Goal: Task Accomplishment & Management: Manage account settings

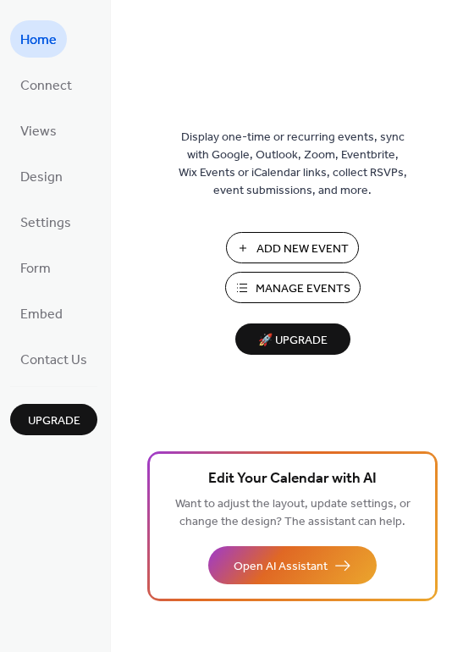
click at [297, 263] on button "Add New Event" at bounding box center [292, 247] width 133 height 31
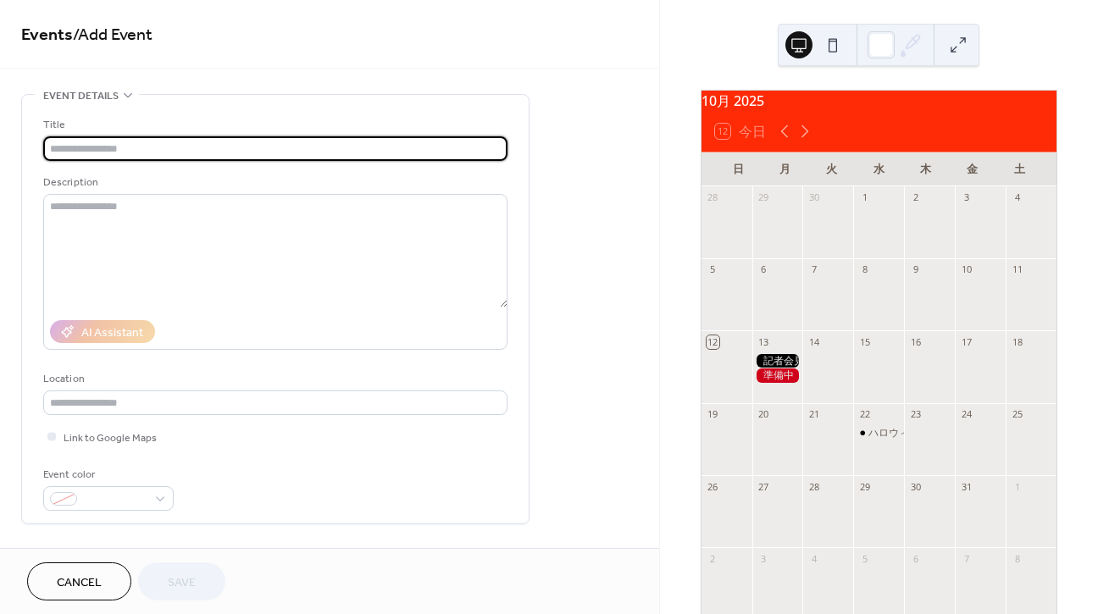
click at [269, 150] on input "text" at bounding box center [275, 148] width 464 height 25
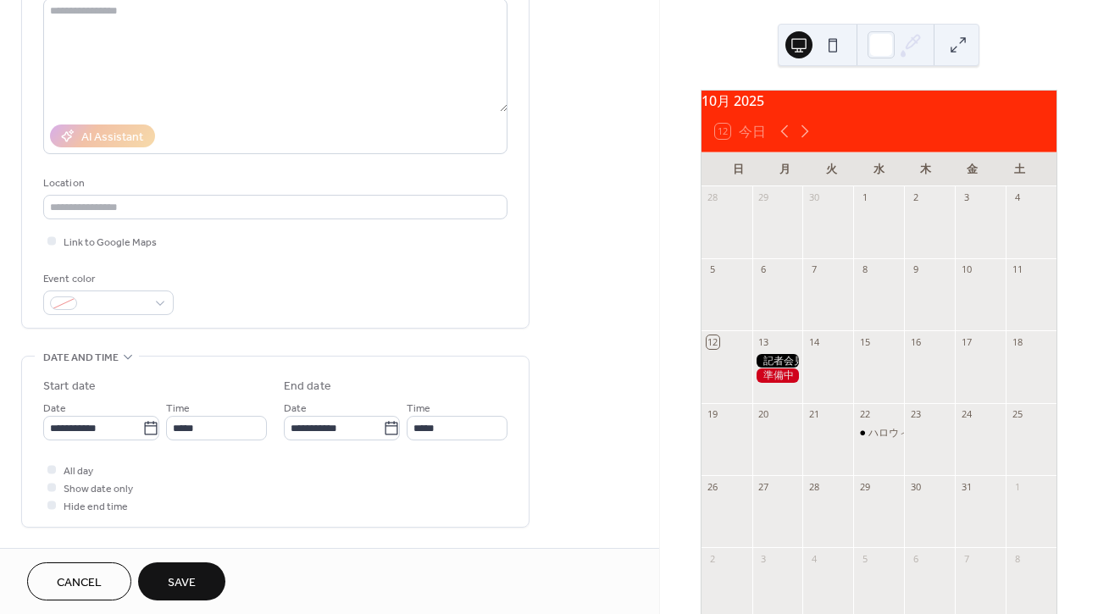
scroll to position [198, 0]
type input "**********"
click at [152, 302] on div at bounding box center [108, 300] width 130 height 25
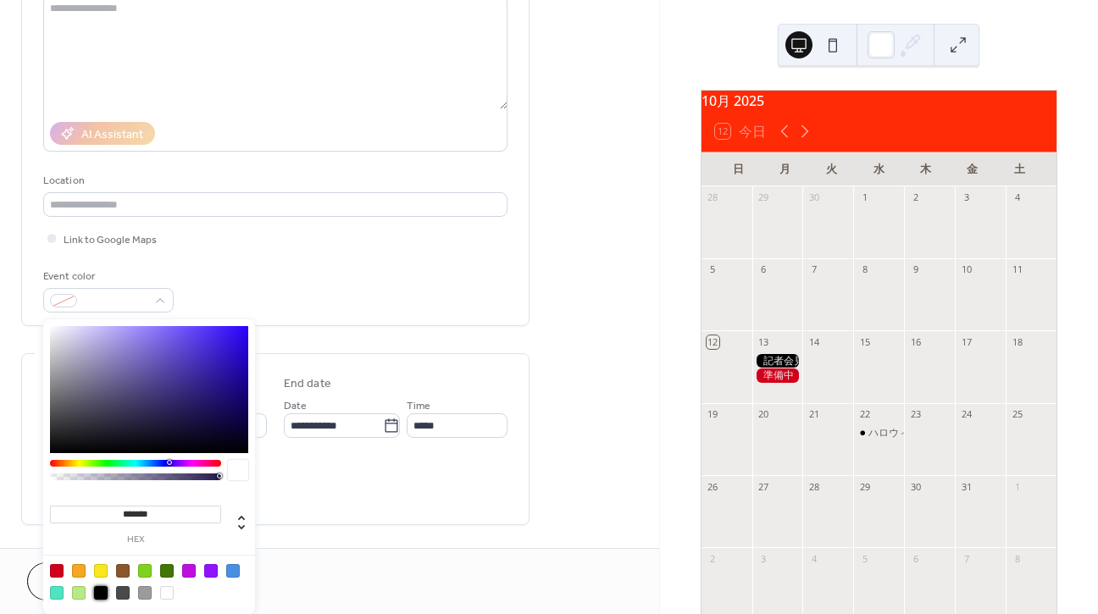
click at [103, 592] on div at bounding box center [101, 593] width 14 height 14
type input "*******"
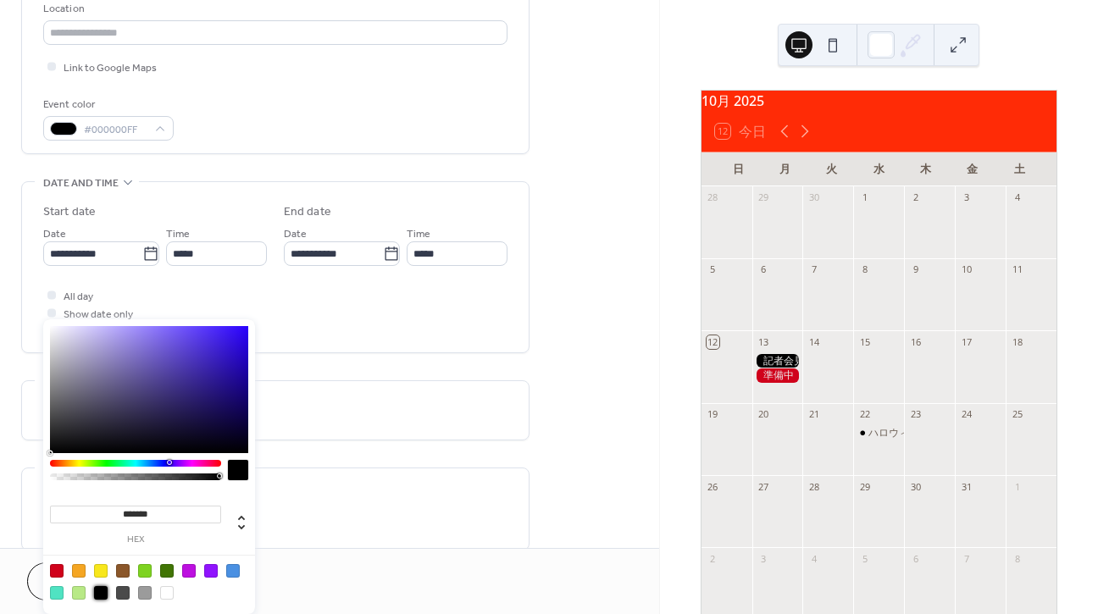
scroll to position [382, 0]
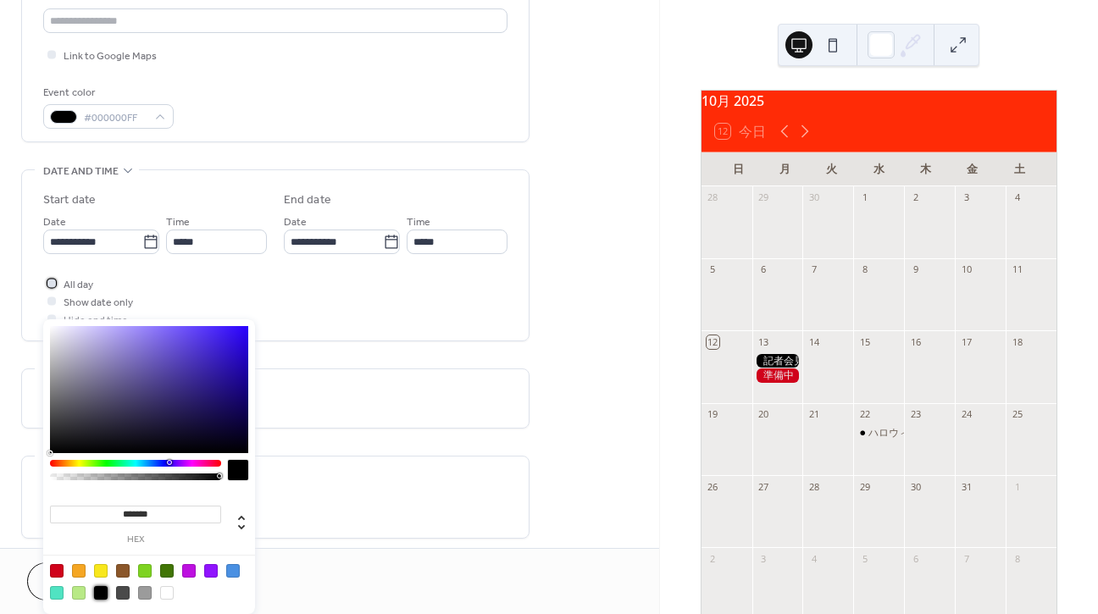
click at [50, 286] on div at bounding box center [51, 283] width 8 height 8
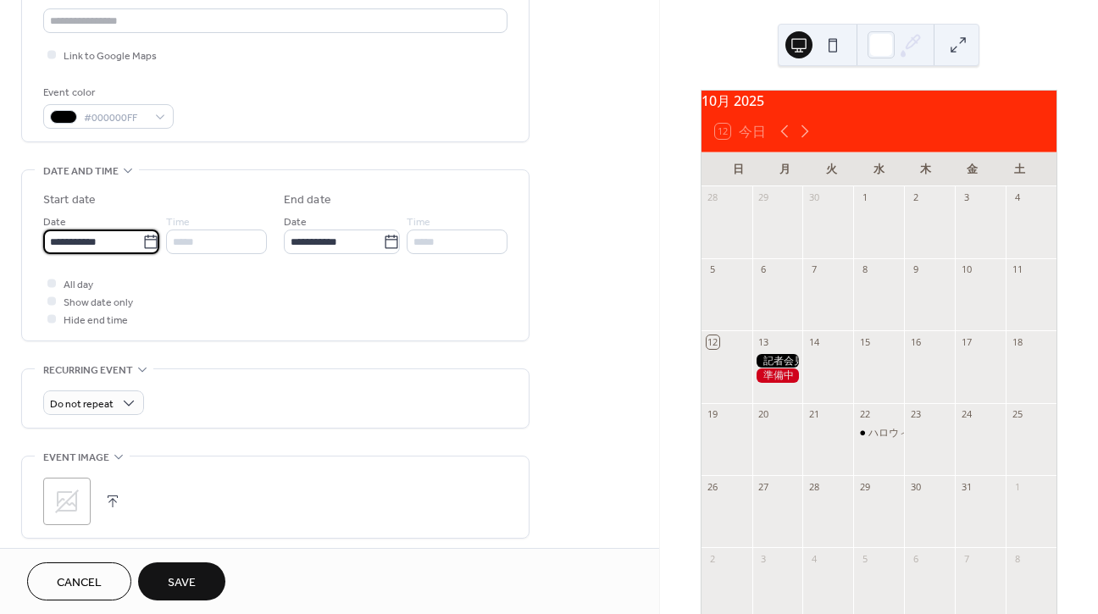
click at [95, 252] on input "**********" at bounding box center [92, 242] width 99 height 25
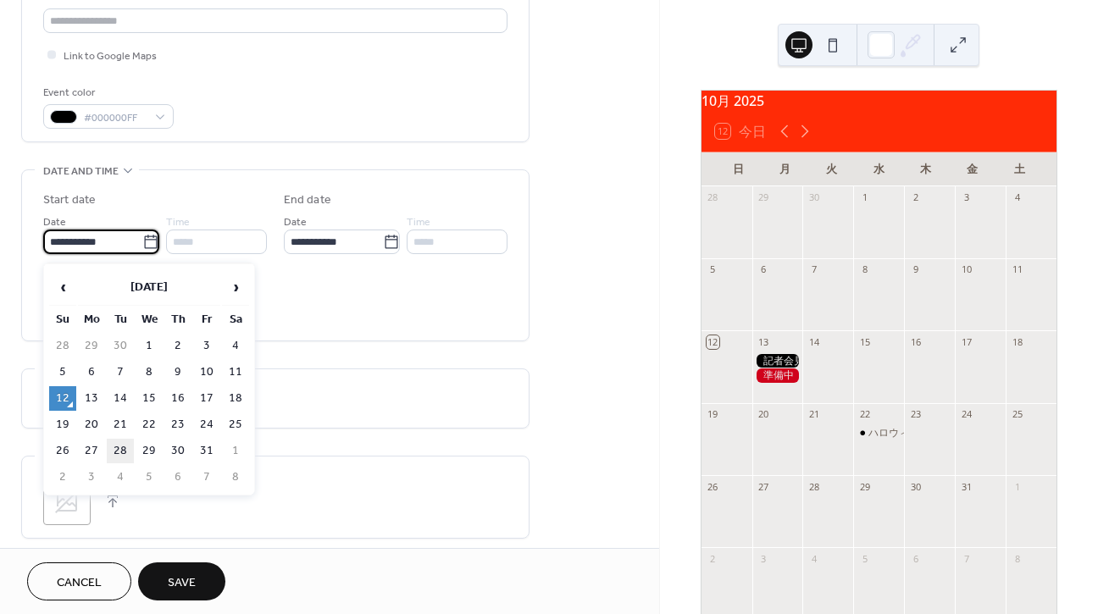
click at [118, 447] on td "28" at bounding box center [120, 451] width 27 height 25
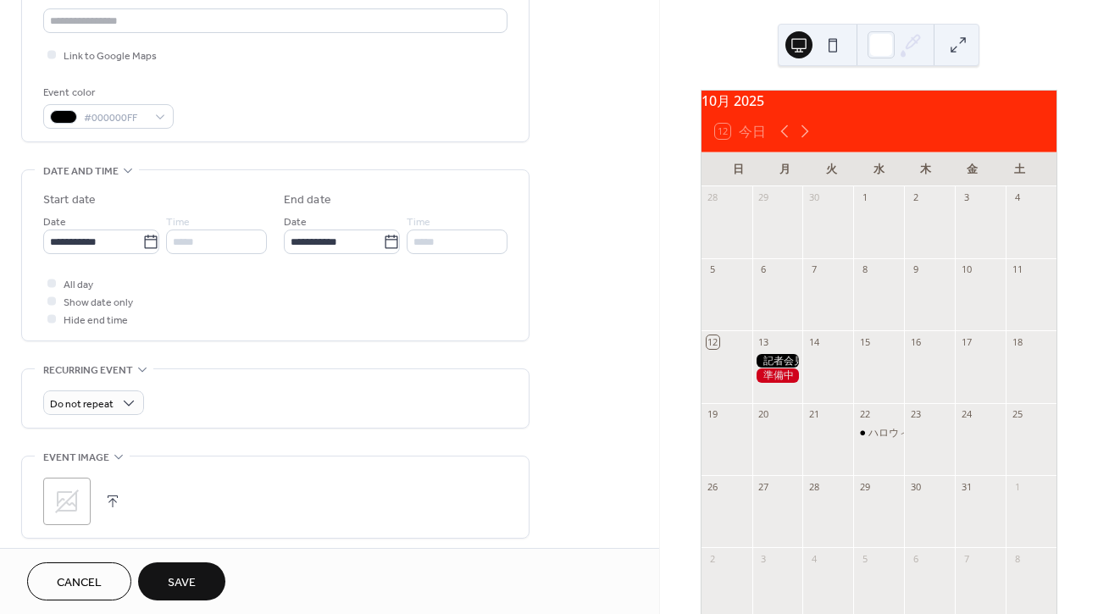
type input "**********"
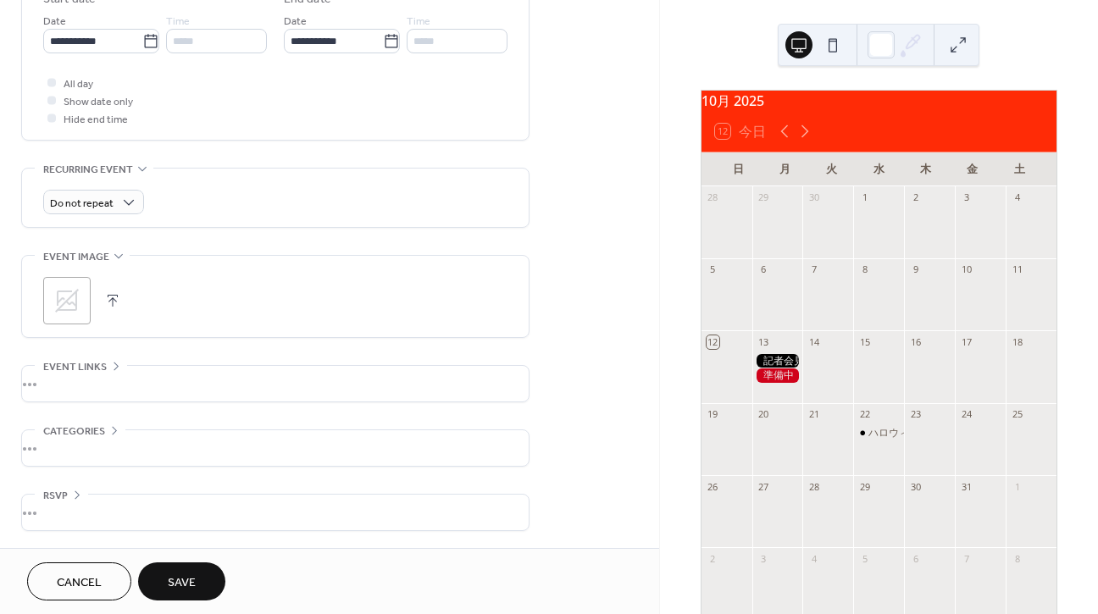
scroll to position [588, 0]
click at [75, 316] on div ";" at bounding box center [66, 300] width 47 height 47
click at [110, 300] on button "button" at bounding box center [113, 301] width 24 height 24
click at [188, 583] on span "Save" at bounding box center [182, 583] width 28 height 18
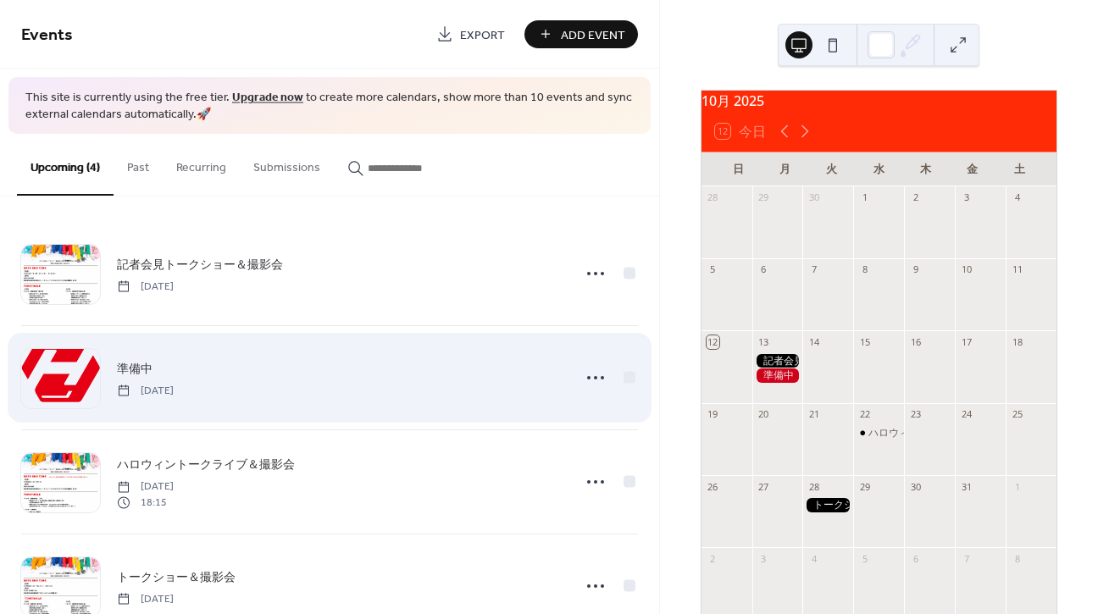
scroll to position [48, 0]
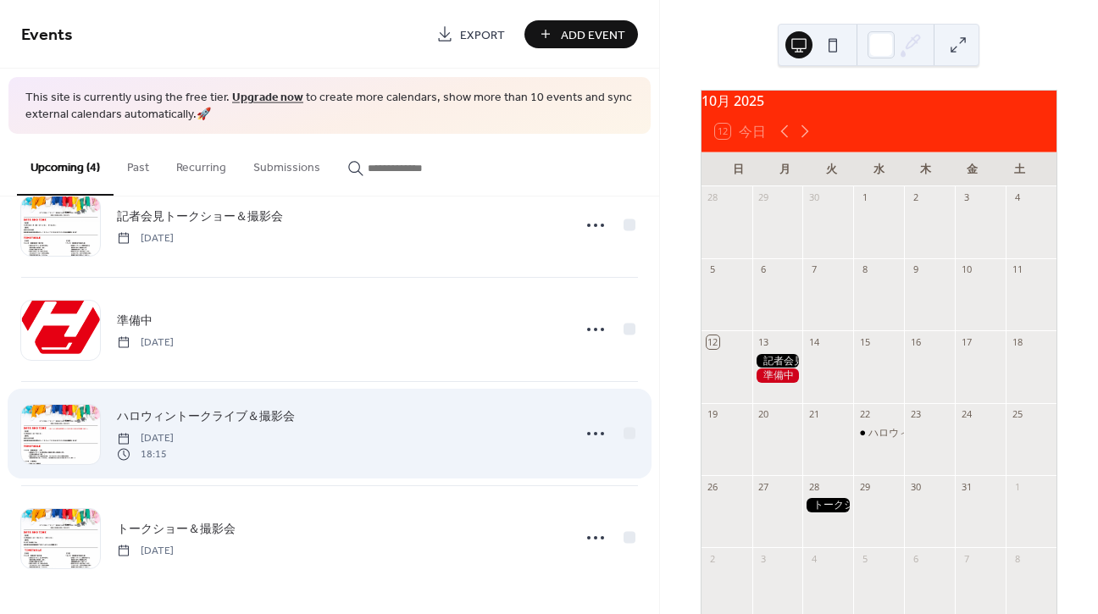
click at [174, 434] on span "Wednesday, October 22, 2025" at bounding box center [145, 438] width 57 height 15
click at [594, 433] on circle at bounding box center [595, 433] width 3 height 3
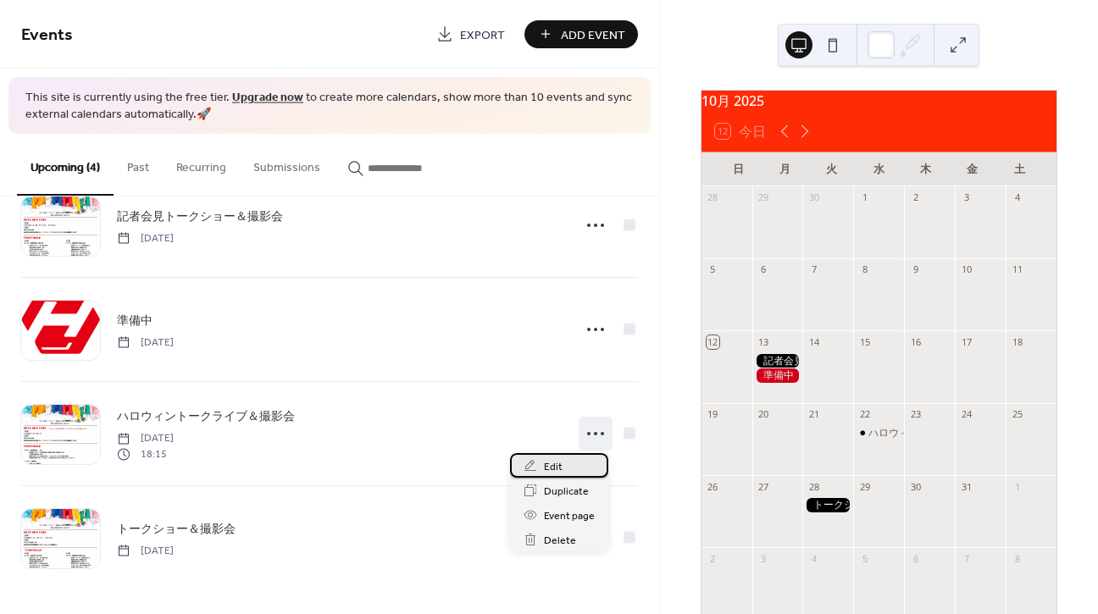
click at [549, 465] on span "Edit" at bounding box center [553, 467] width 19 height 18
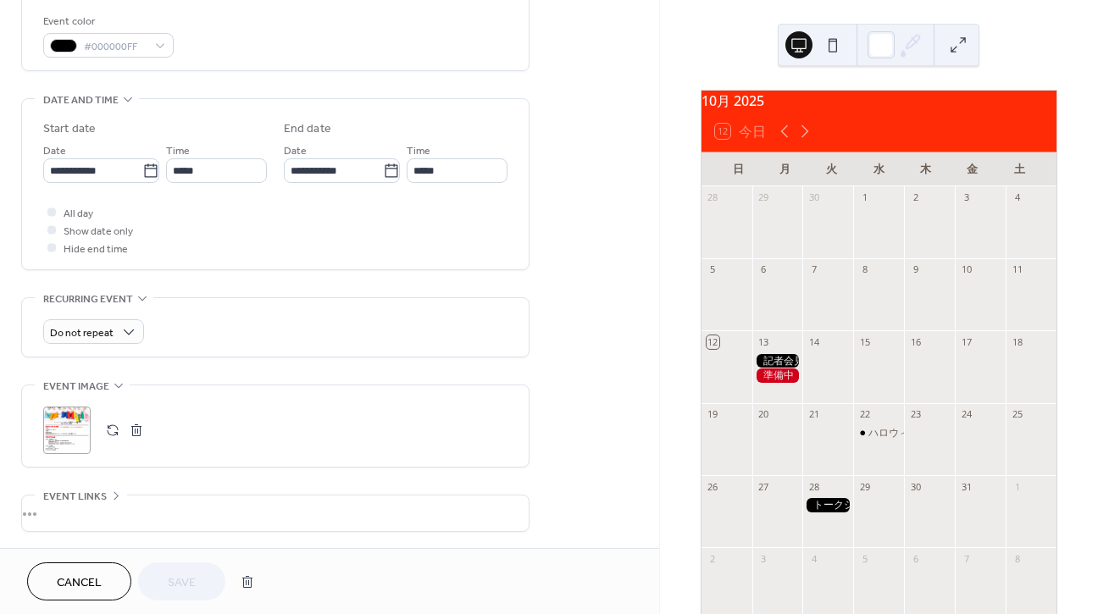
scroll to position [460, 0]
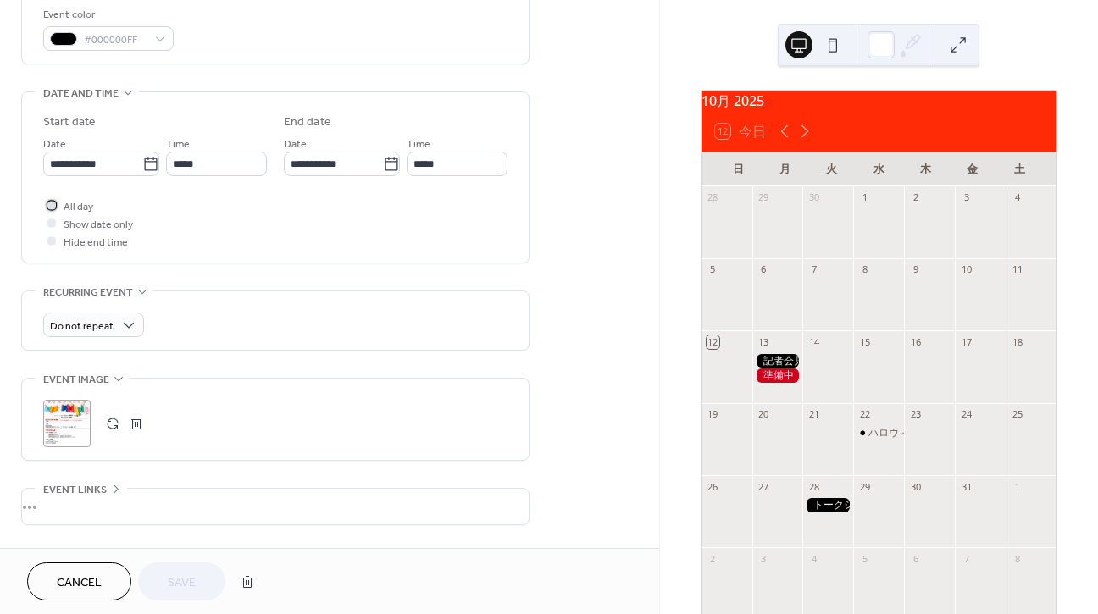
click at [51, 209] on div at bounding box center [51, 205] width 8 height 8
click at [184, 578] on span "Save" at bounding box center [182, 583] width 28 height 18
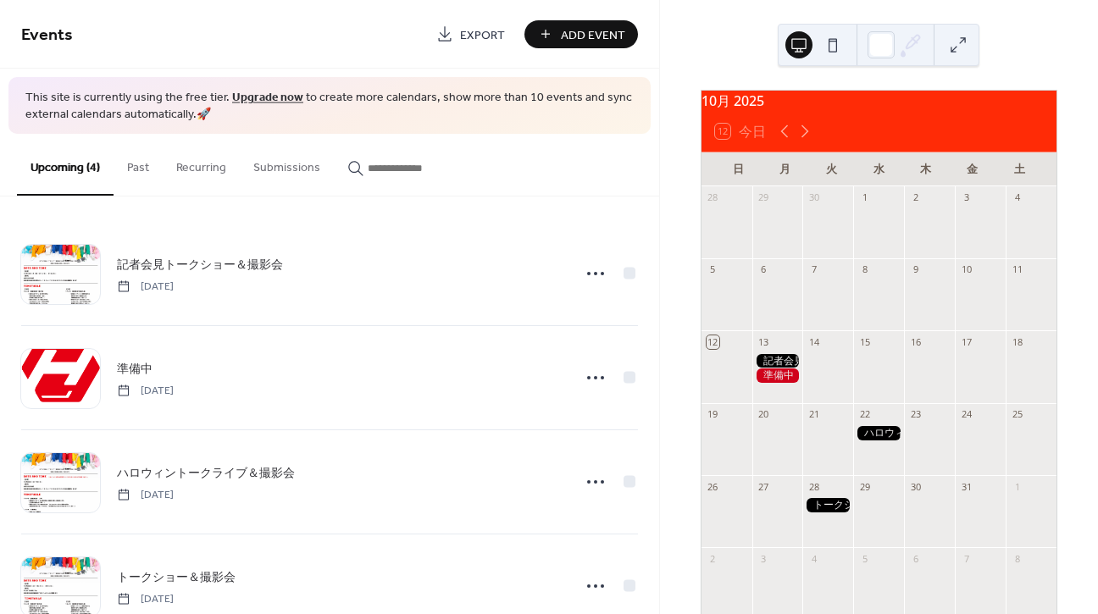
click at [580, 26] on span "Add Event" at bounding box center [593, 35] width 64 height 18
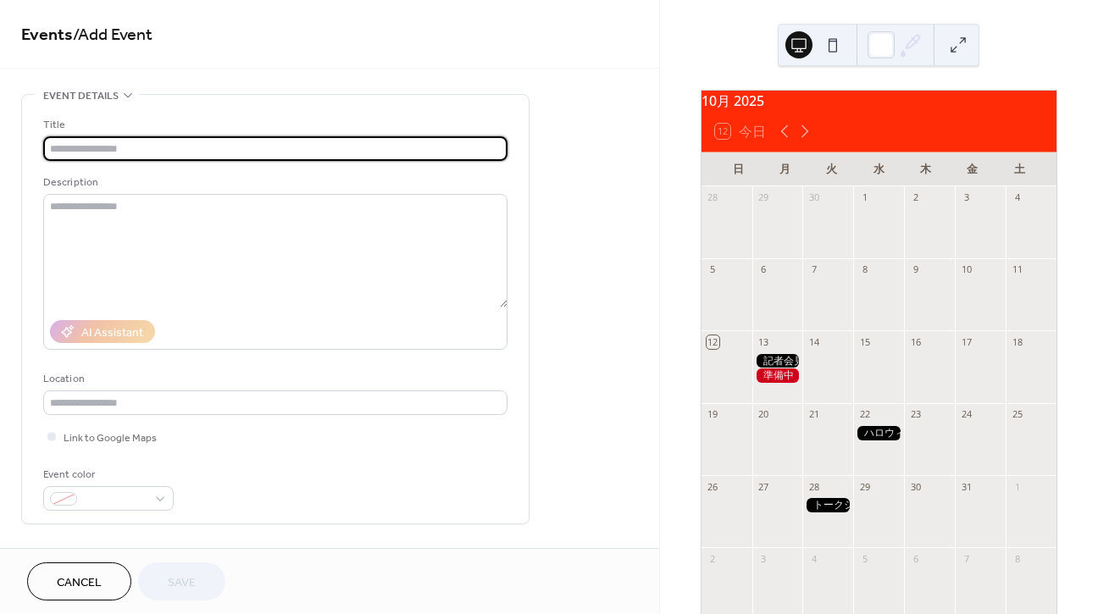
click at [221, 148] on input "text" at bounding box center [275, 148] width 464 height 25
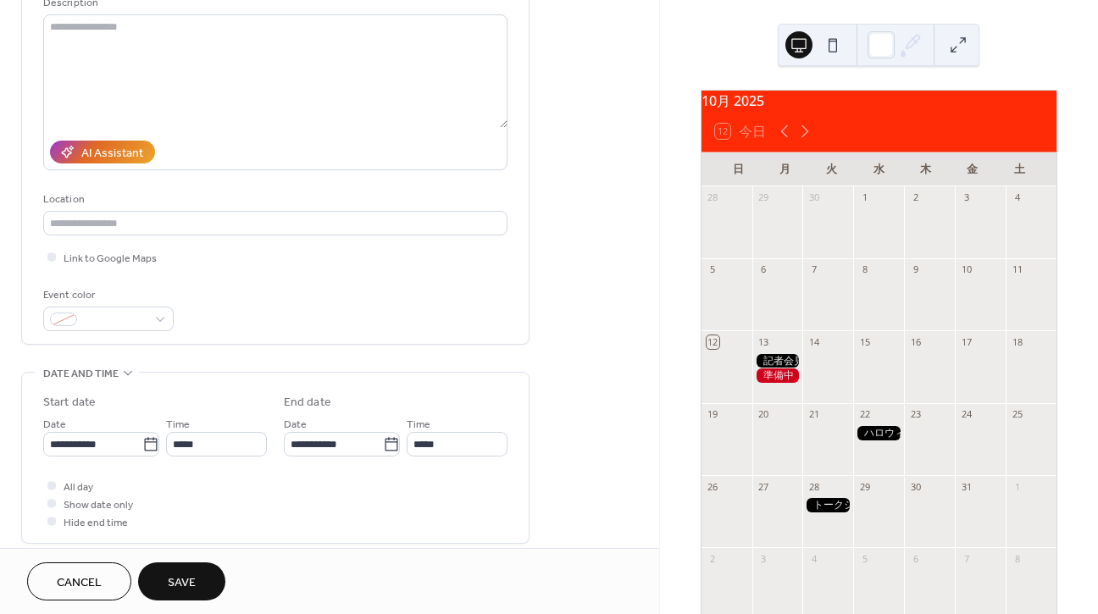
scroll to position [183, 0]
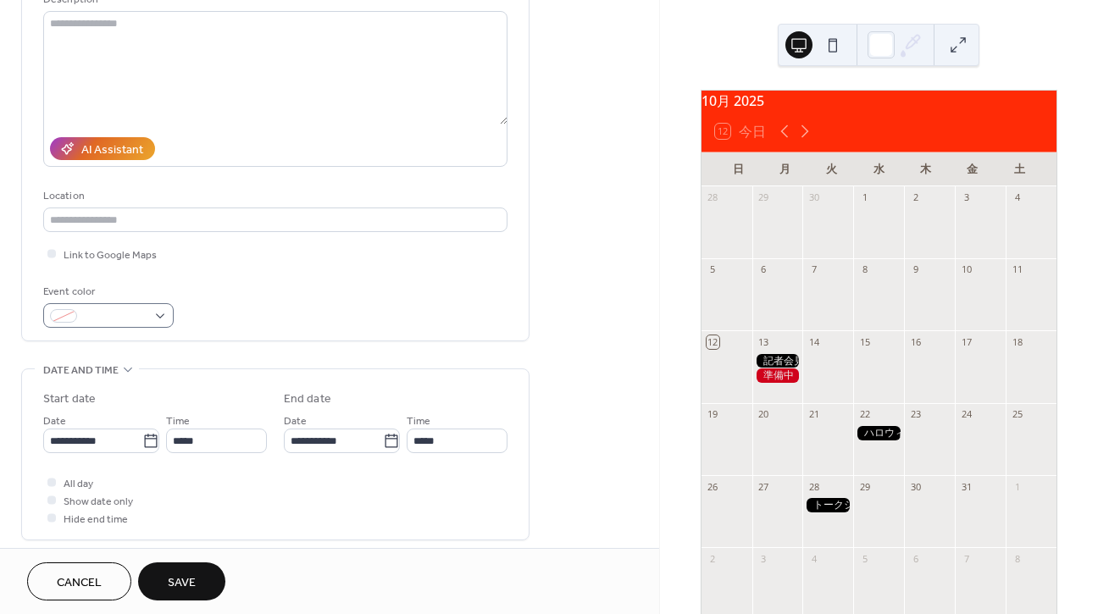
type input "**********"
click at [83, 324] on div at bounding box center [108, 315] width 130 height 25
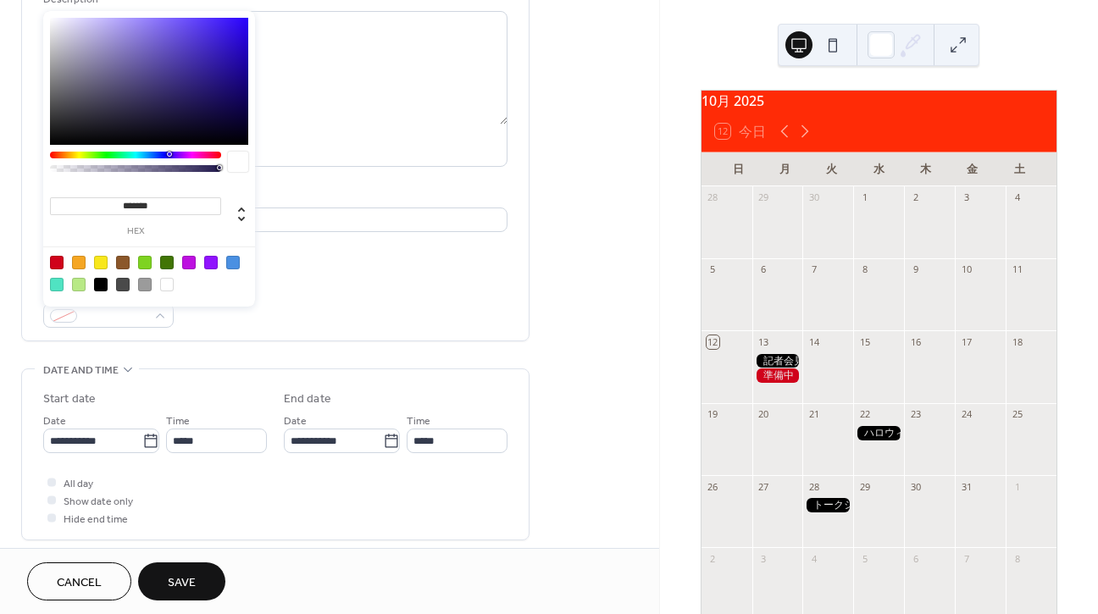
click at [100, 286] on div at bounding box center [101, 285] width 14 height 14
type input "*******"
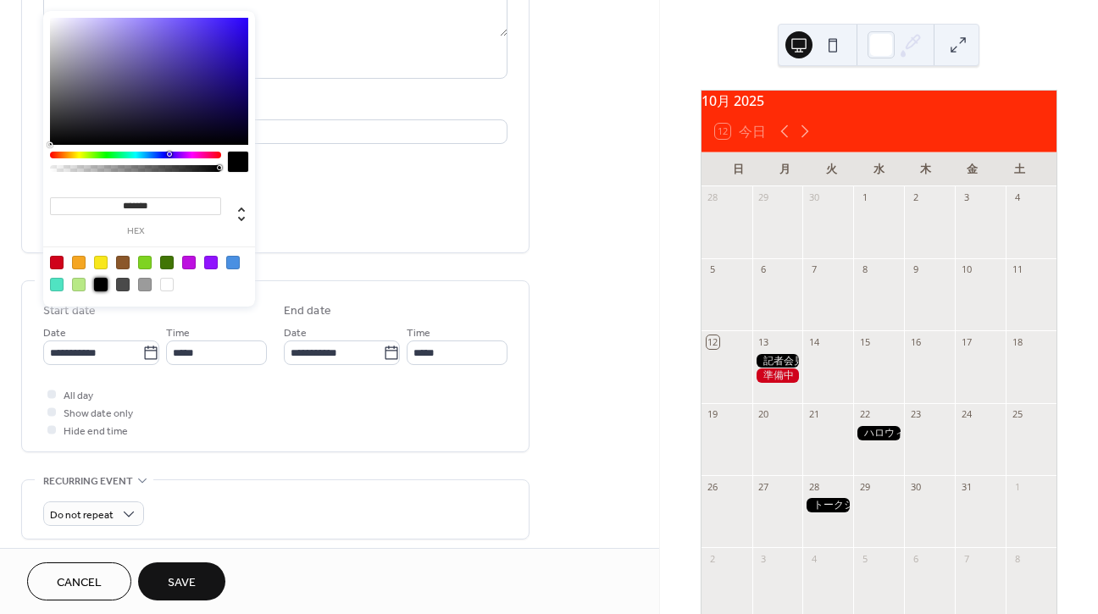
scroll to position [280, 0]
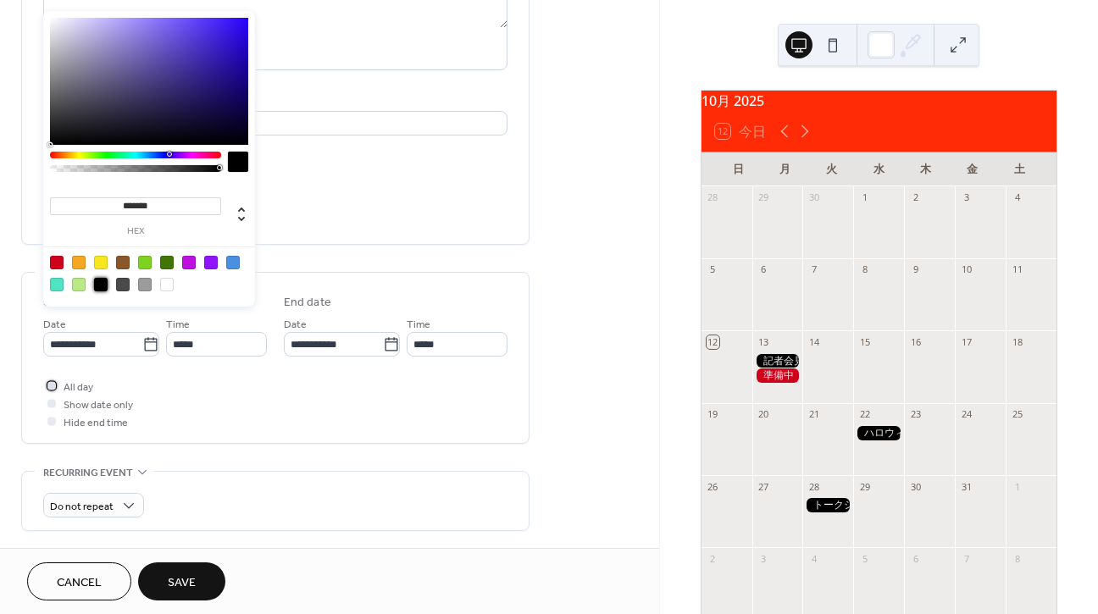
click at [52, 390] on div at bounding box center [51, 385] width 8 height 8
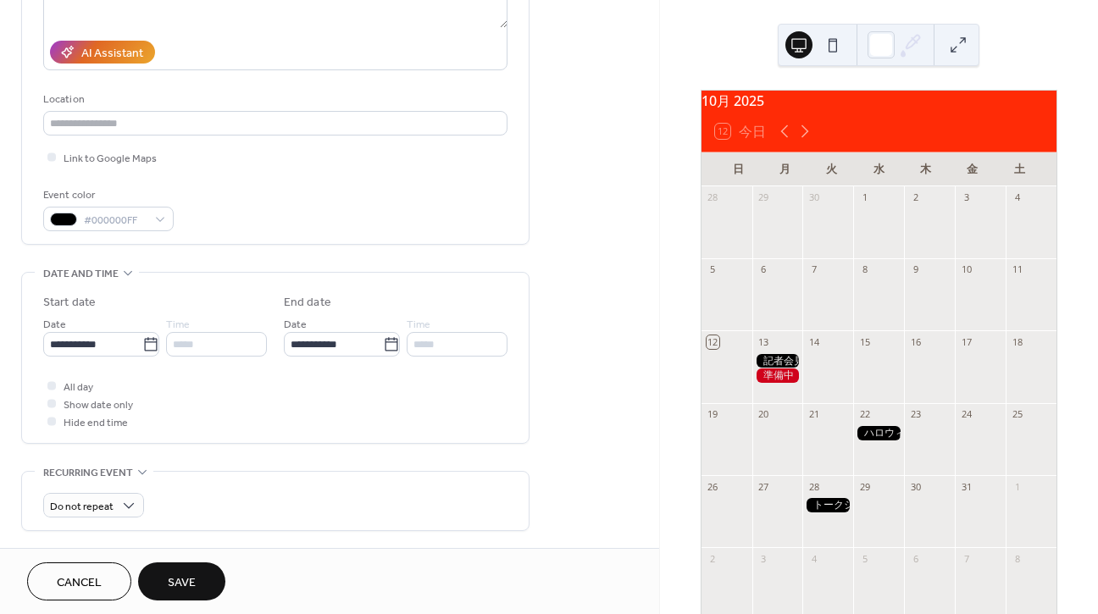
click at [182, 591] on span "Save" at bounding box center [182, 583] width 28 height 18
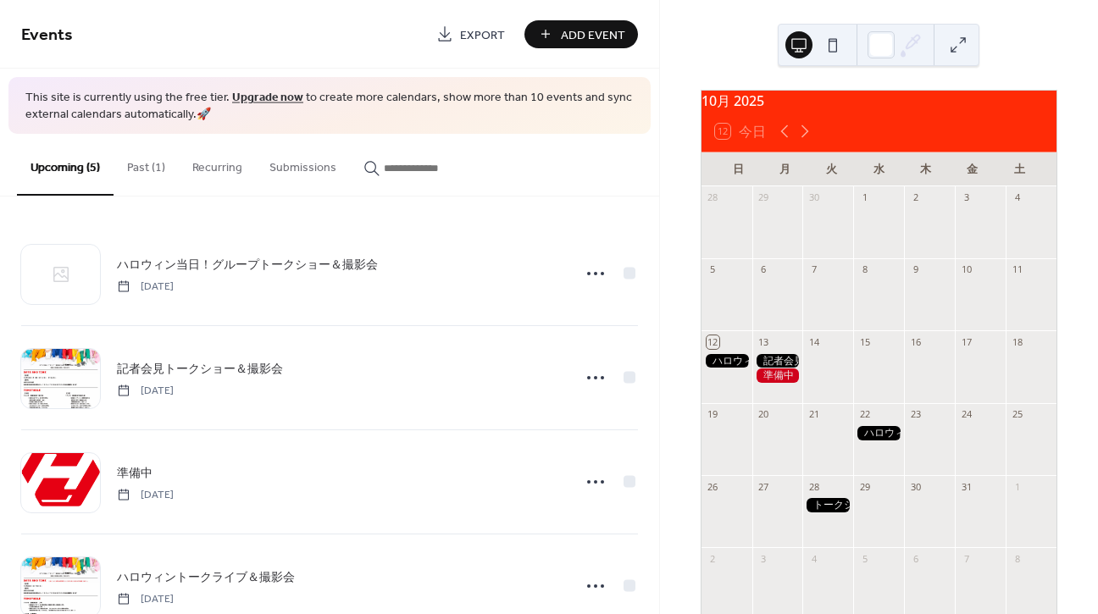
click at [740, 369] on div at bounding box center [726, 361] width 51 height 14
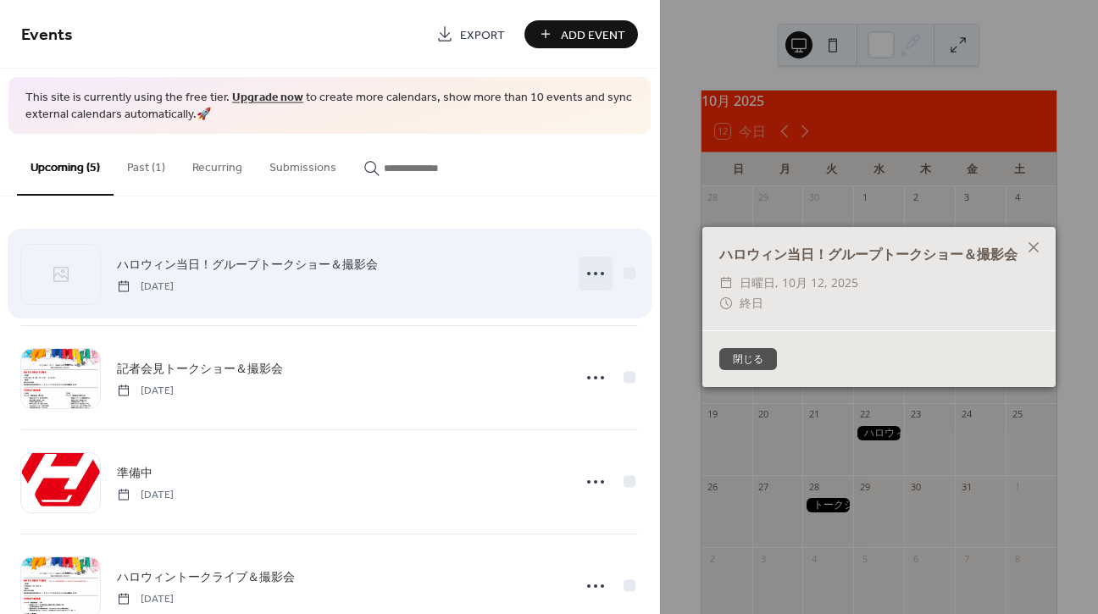
click at [600, 273] on icon at bounding box center [595, 273] width 27 height 27
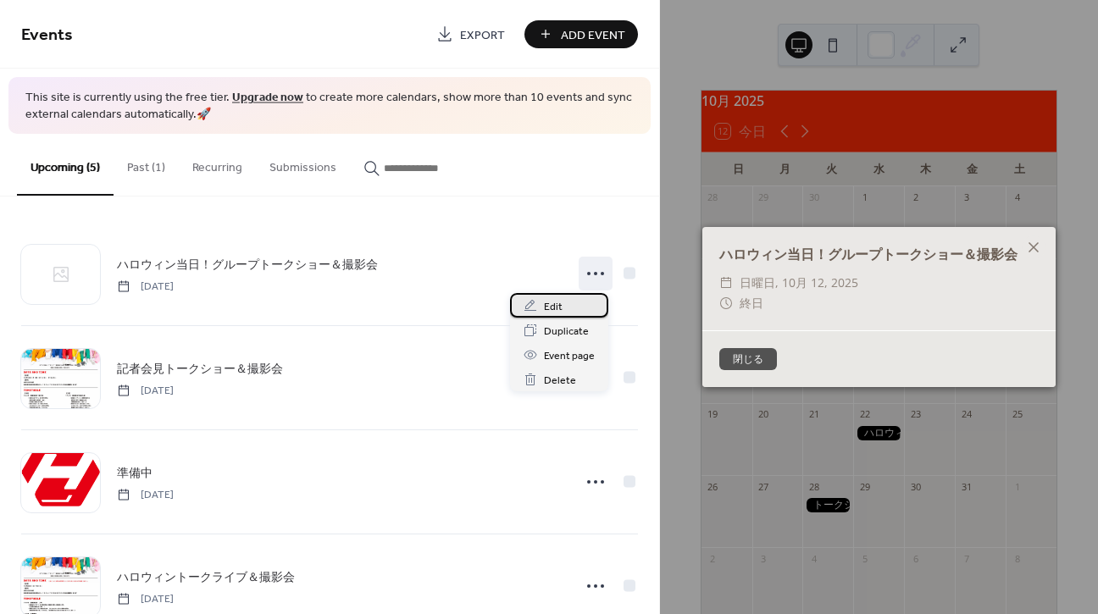
click at [554, 308] on span "Edit" at bounding box center [553, 307] width 19 height 18
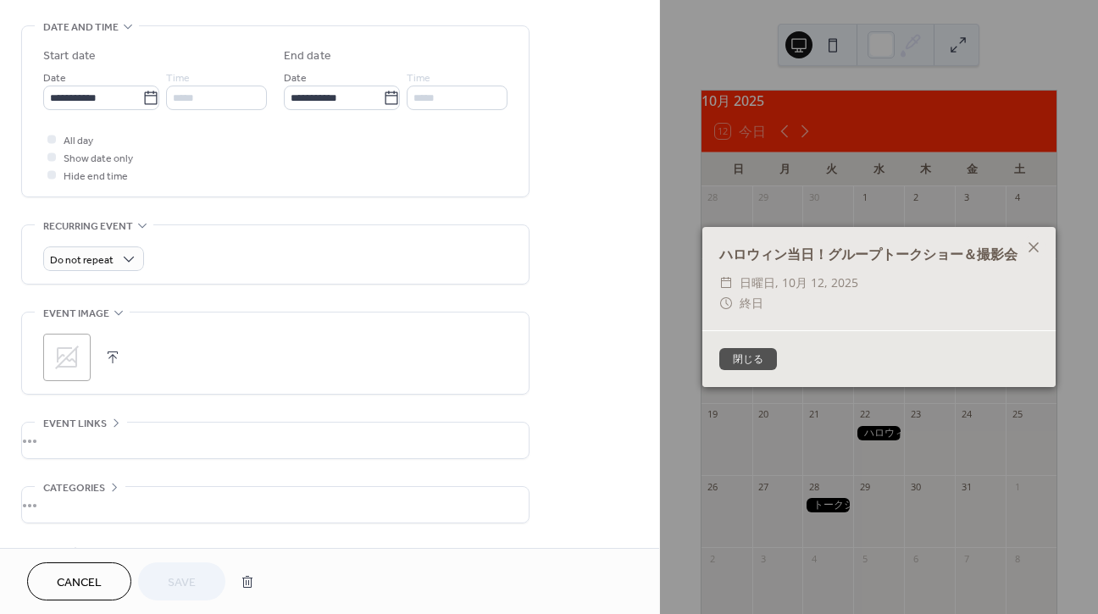
scroll to position [527, 0]
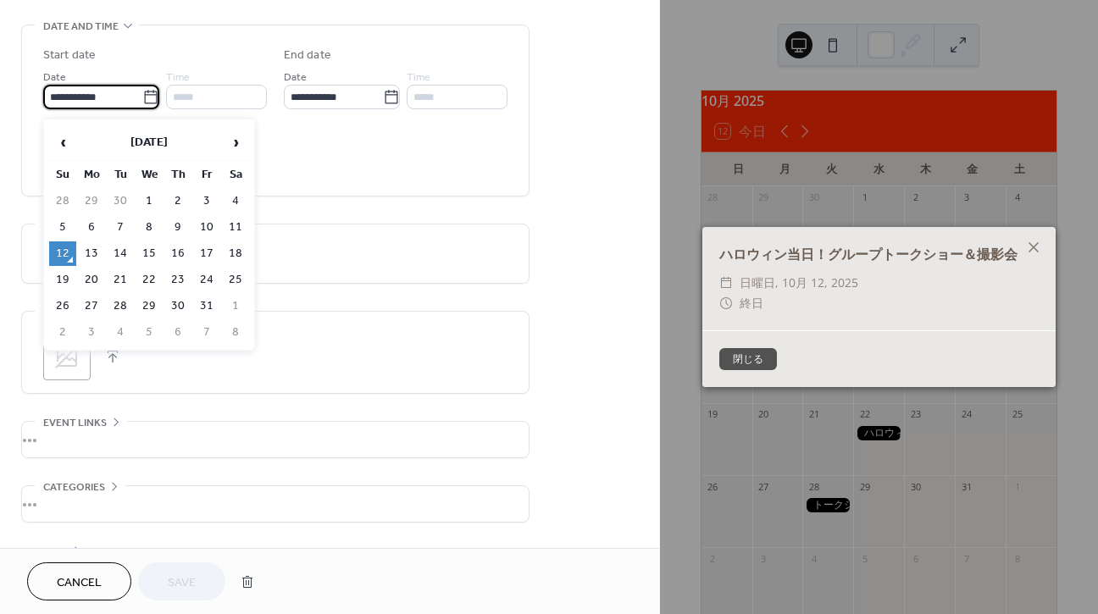
click at [102, 100] on input "**********" at bounding box center [92, 97] width 99 height 25
click at [210, 306] on td "31" at bounding box center [206, 306] width 27 height 25
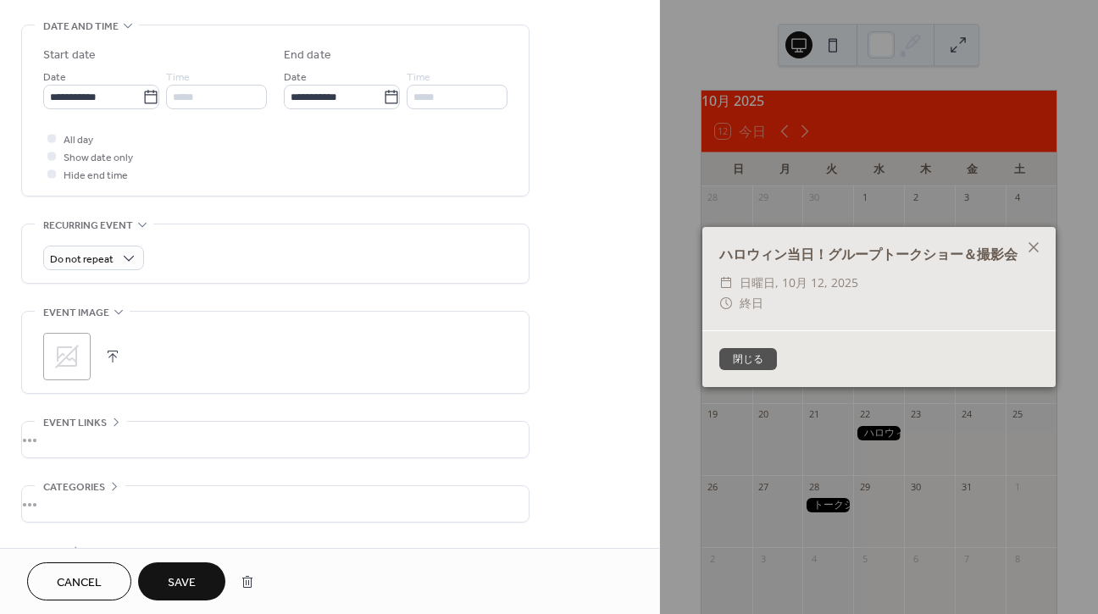
type input "**********"
click at [63, 349] on icon at bounding box center [66, 356] width 27 height 27
click at [182, 588] on span "Save" at bounding box center [182, 583] width 28 height 18
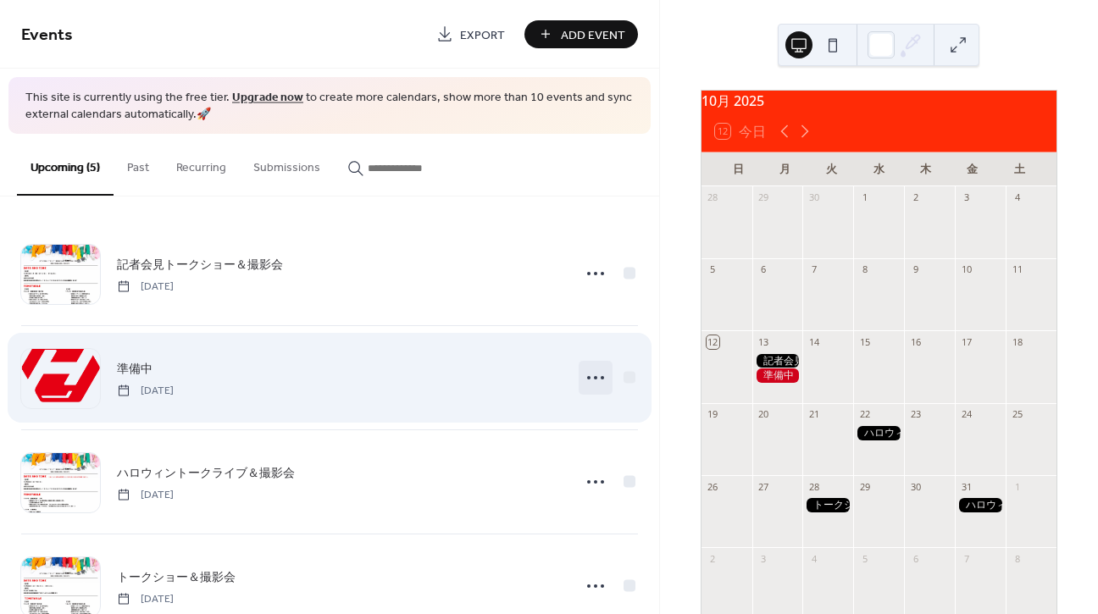
click at [594, 376] on icon at bounding box center [595, 377] width 27 height 27
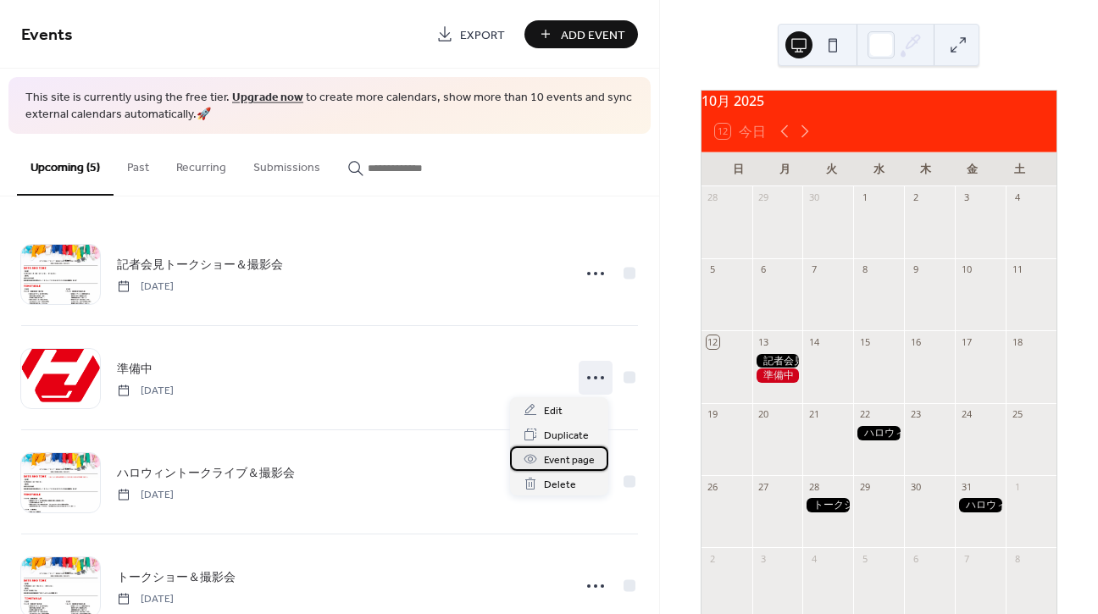
click at [529, 463] on icon at bounding box center [530, 458] width 13 height 9
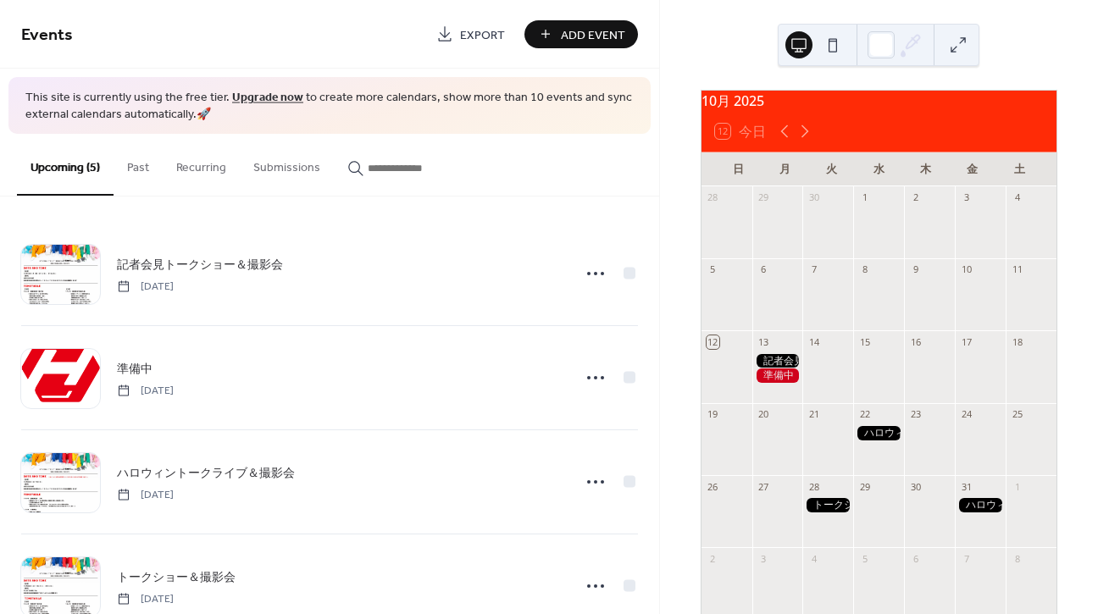
click at [612, 30] on span "Add Event" at bounding box center [593, 35] width 64 height 18
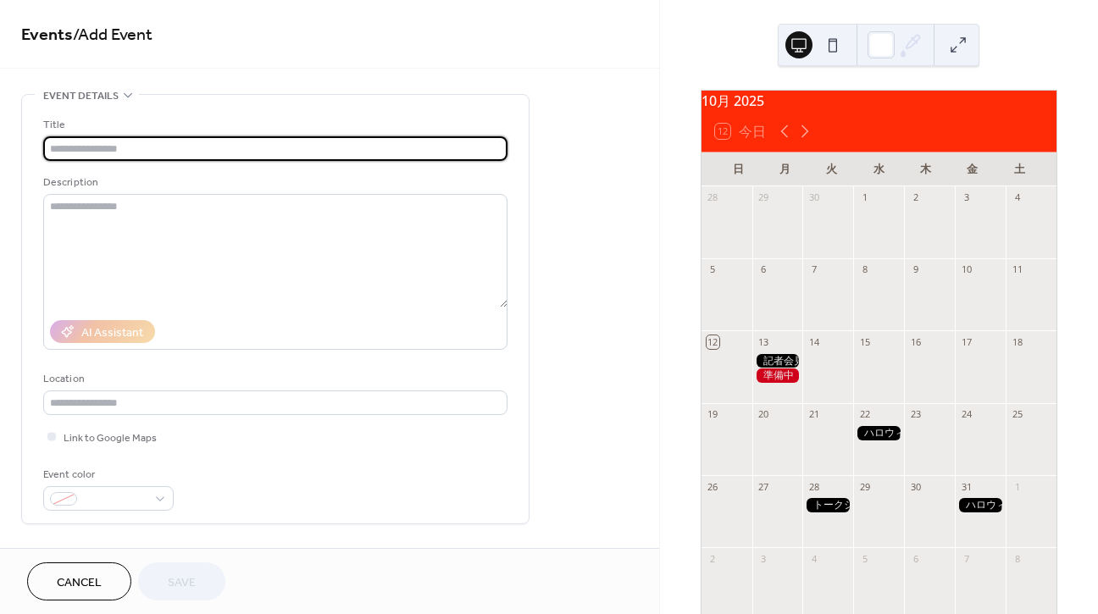
click at [173, 149] on input "text" at bounding box center [275, 148] width 464 height 25
type input "**********"
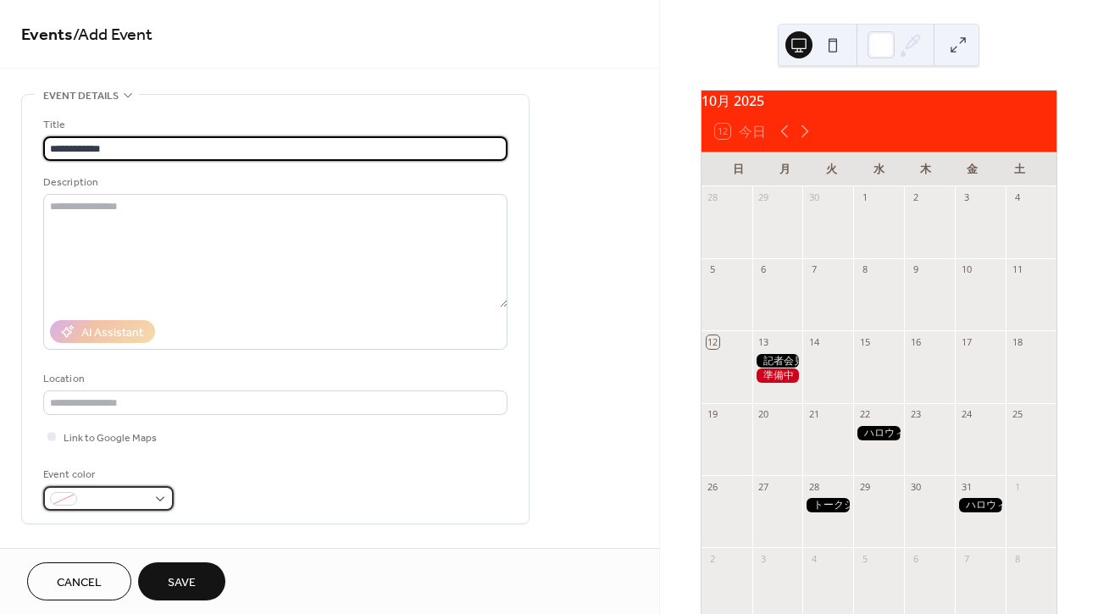
click at [93, 496] on span at bounding box center [115, 500] width 63 height 18
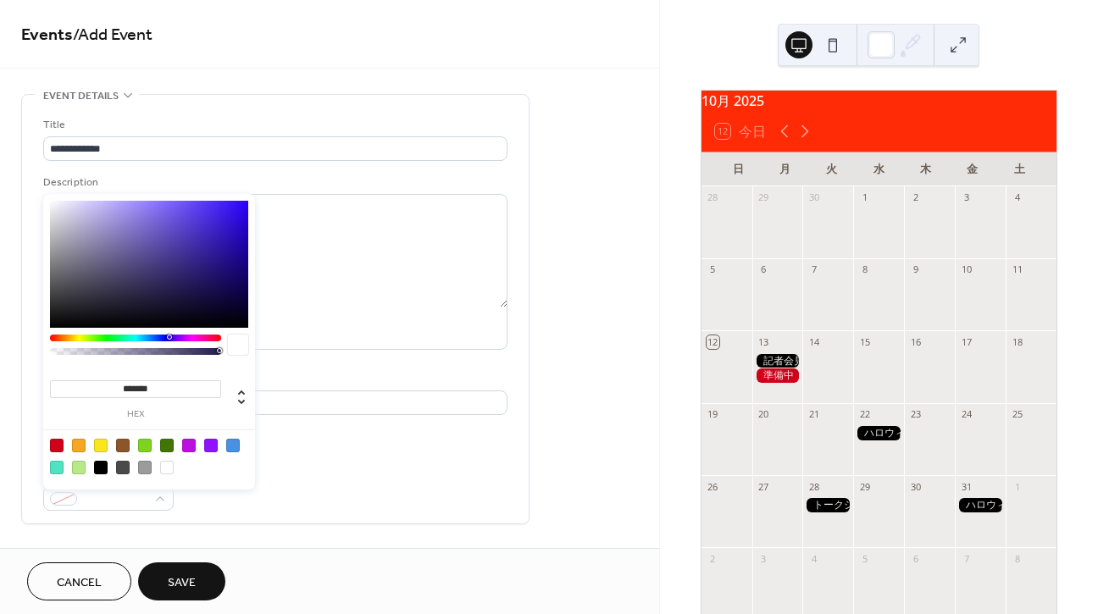
click at [99, 463] on div at bounding box center [101, 468] width 14 height 14
type input "*******"
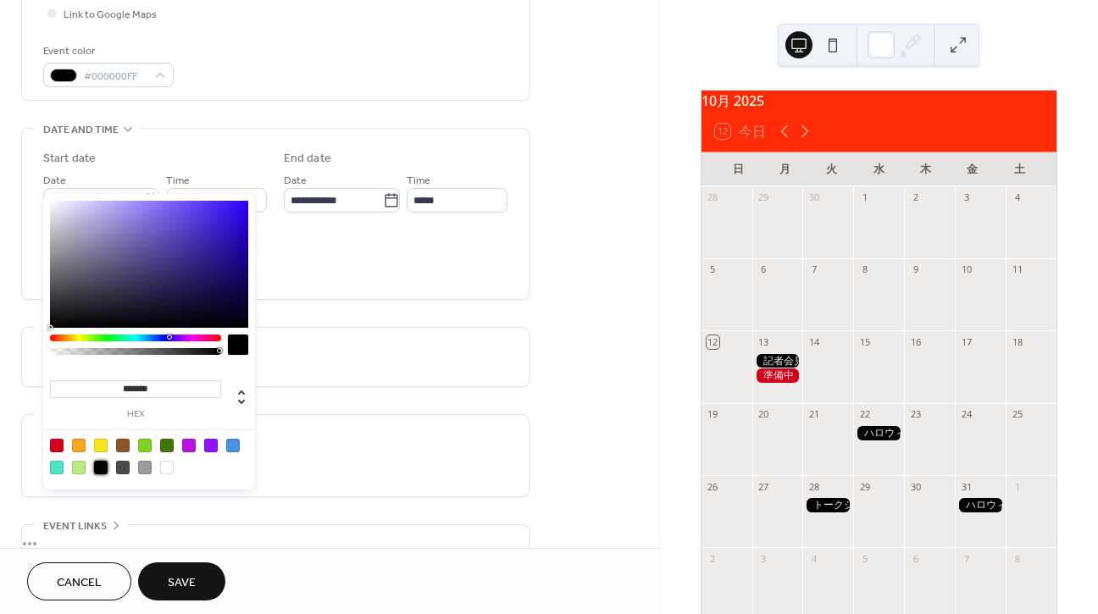
scroll to position [435, 0]
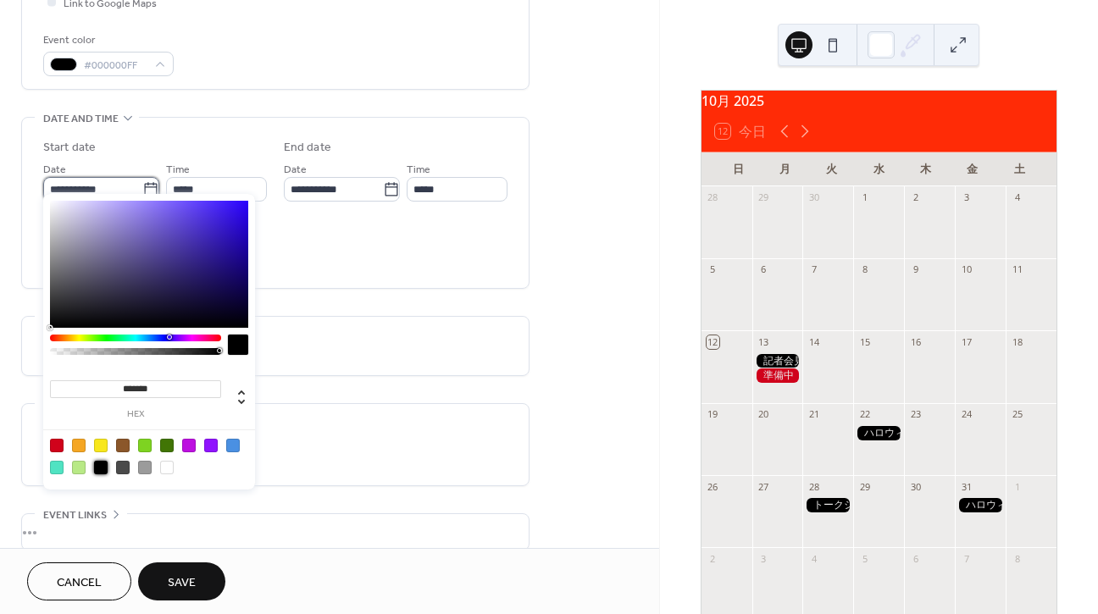
click at [108, 187] on input "**********" at bounding box center [92, 189] width 99 height 25
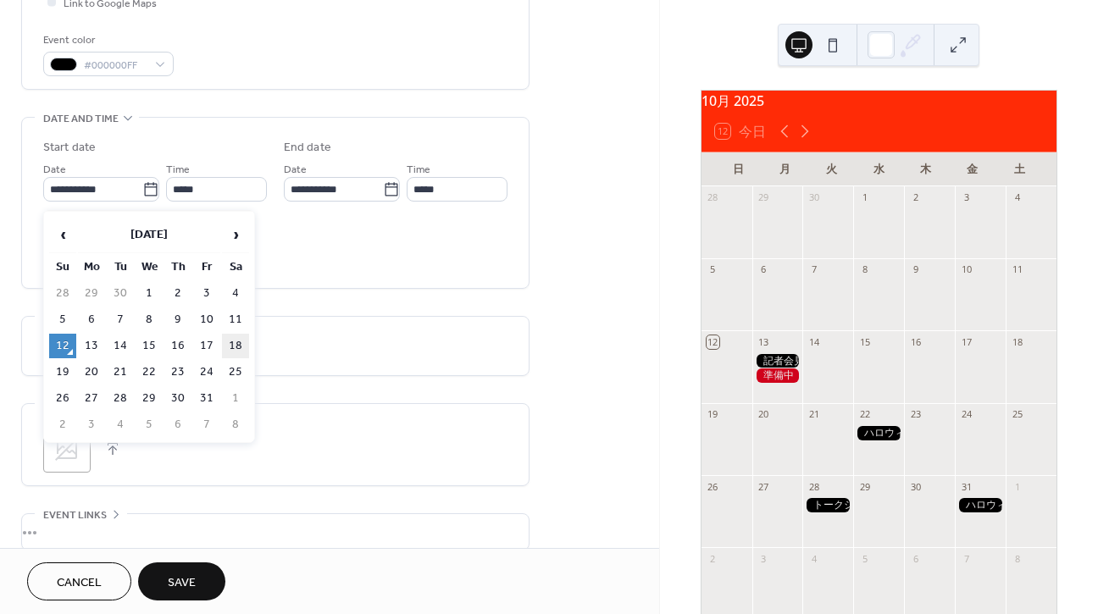
click at [224, 346] on td "18" at bounding box center [235, 346] width 27 height 25
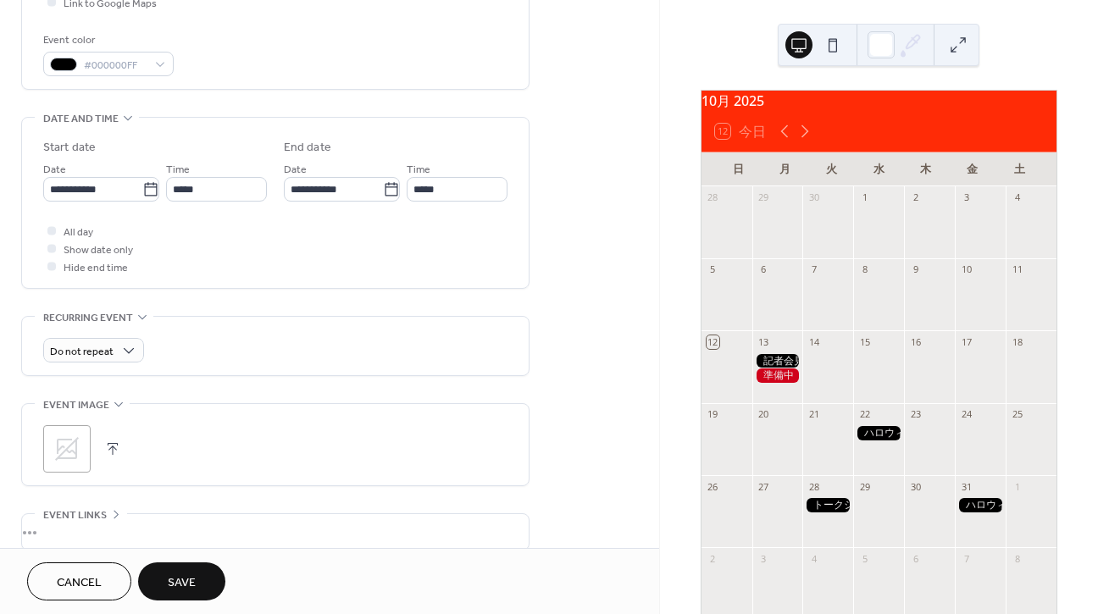
type input "**********"
click at [47, 234] on div at bounding box center [51, 230] width 8 height 8
click at [61, 440] on div ";" at bounding box center [66, 448] width 47 height 47
click at [186, 587] on span "Save" at bounding box center [182, 583] width 28 height 18
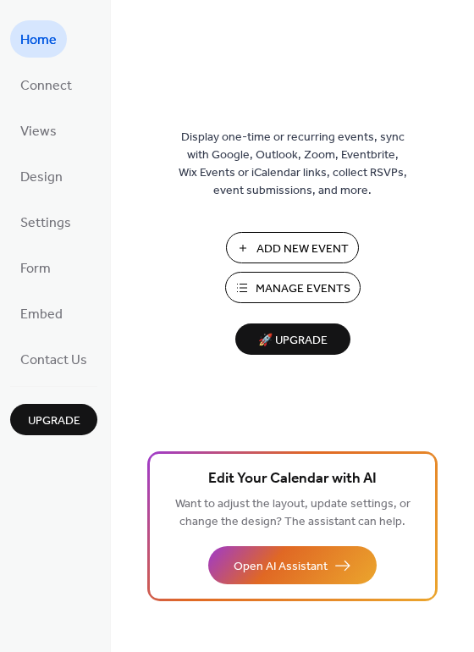
click at [308, 241] on span "Add New Event" at bounding box center [303, 250] width 92 height 18
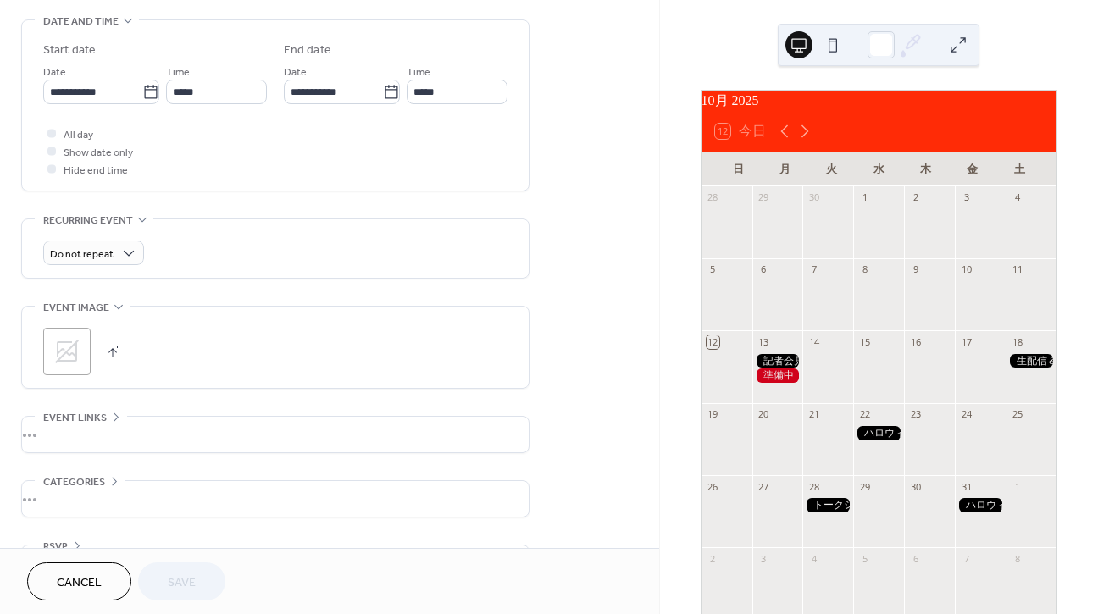
scroll to position [535, 0]
click at [82, 580] on span "Cancel" at bounding box center [79, 583] width 45 height 18
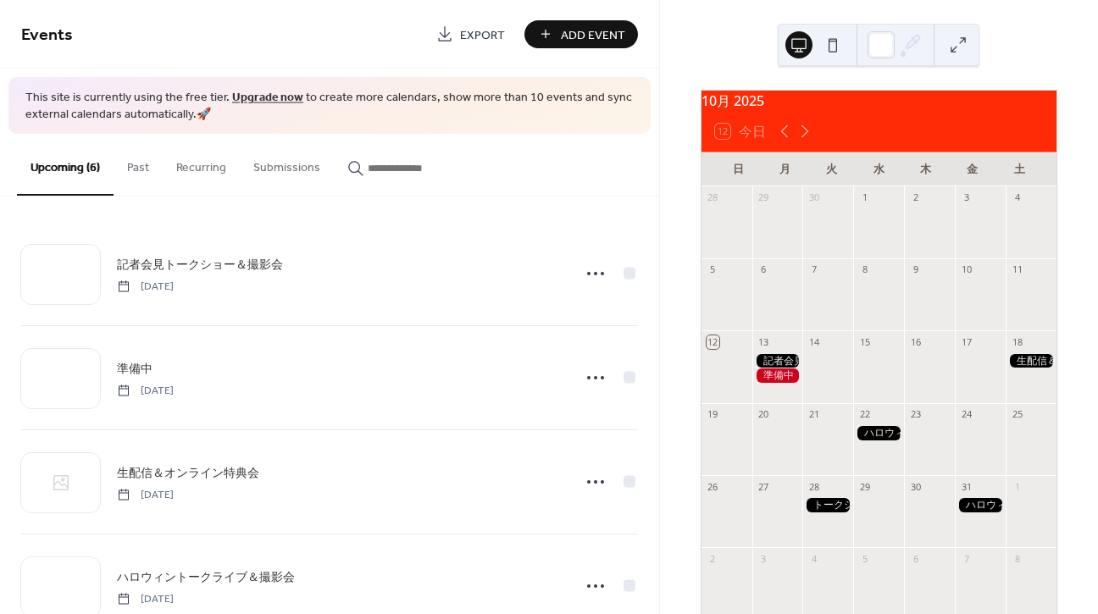
click at [605, 38] on span "Add Event" at bounding box center [593, 35] width 64 height 18
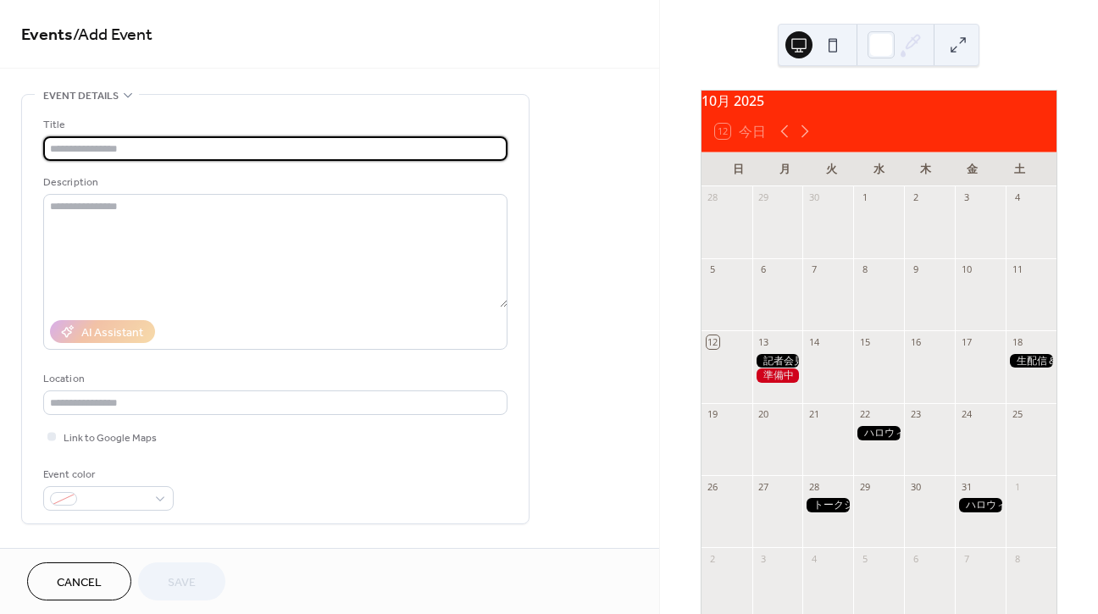
click at [1027, 459] on div at bounding box center [1031, 447] width 51 height 43
click at [351, 147] on input "text" at bounding box center [275, 148] width 464 height 25
type input "**********"
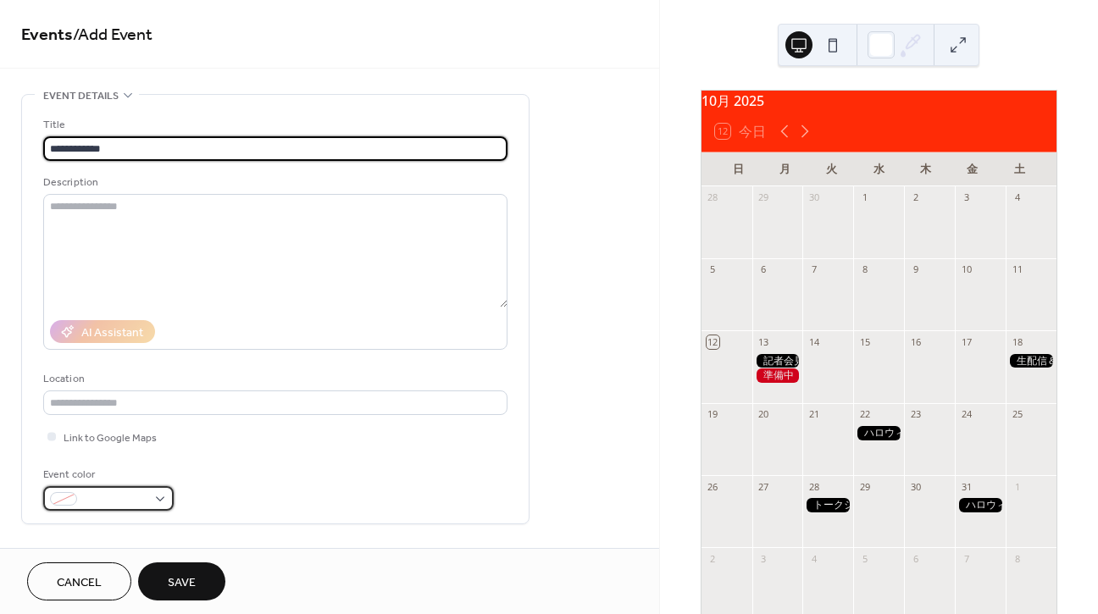
click at [83, 496] on div at bounding box center [108, 498] width 130 height 25
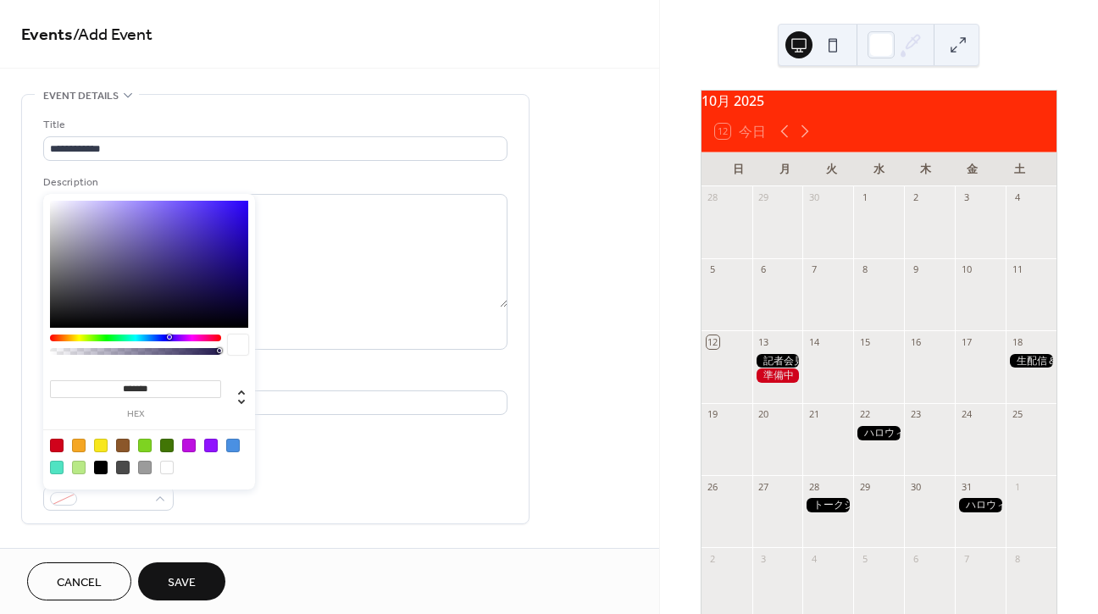
click at [100, 467] on div at bounding box center [101, 468] width 14 height 14
type input "*******"
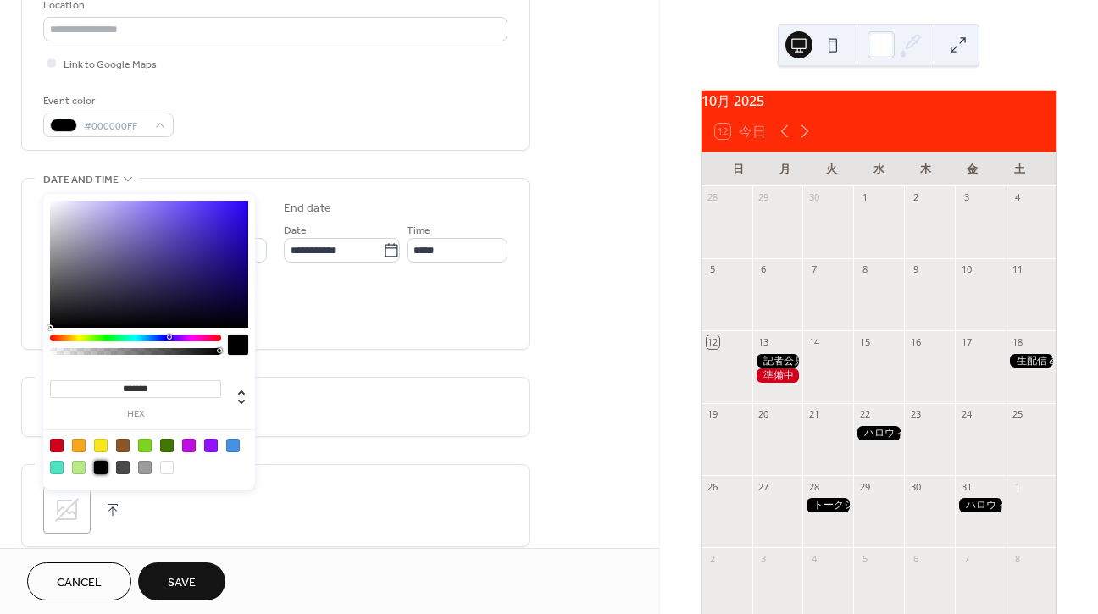
scroll to position [384, 0]
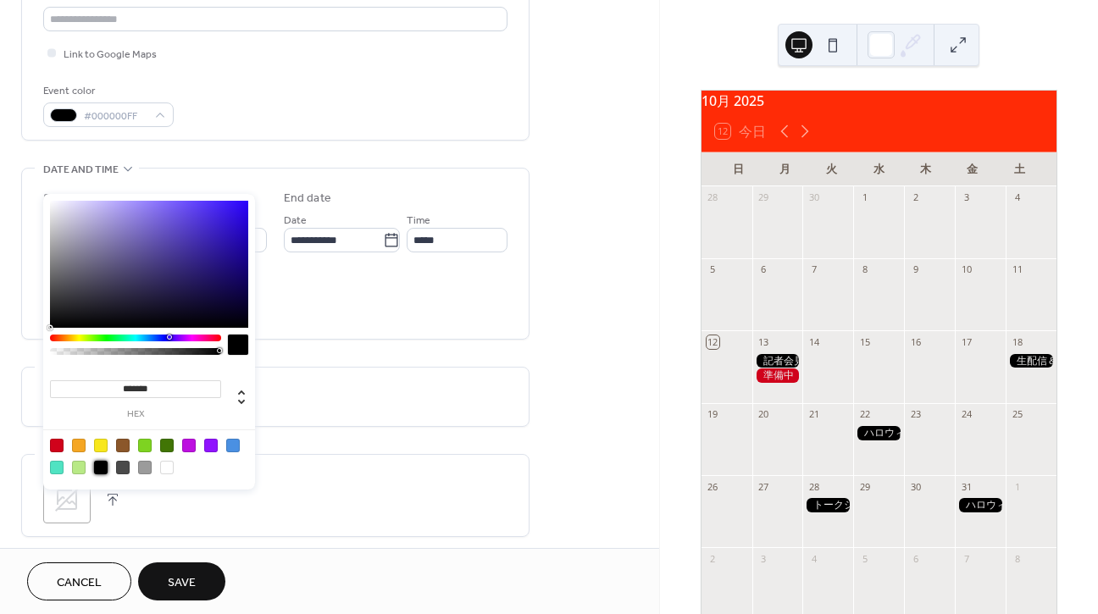
click at [98, 467] on div at bounding box center [101, 468] width 14 height 14
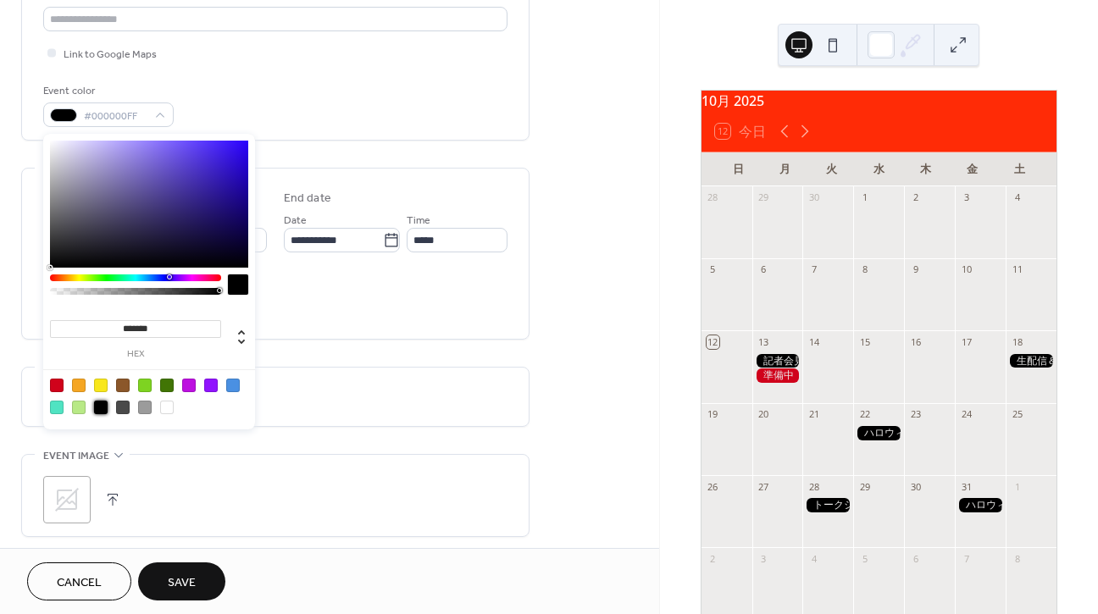
click at [201, 576] on button "Save" at bounding box center [181, 582] width 87 height 38
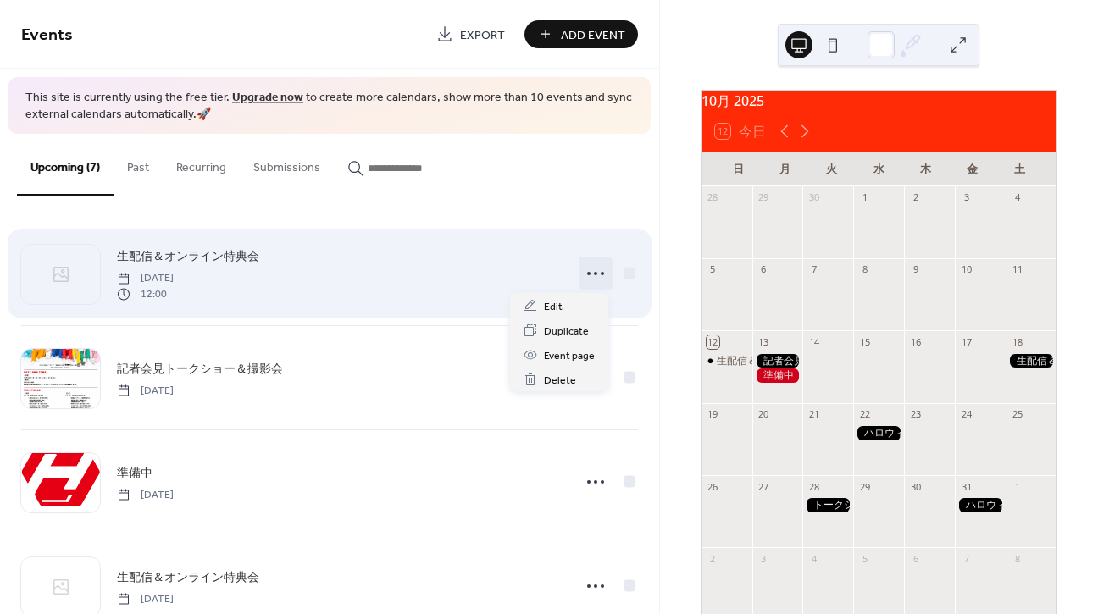
click at [589, 270] on icon at bounding box center [595, 273] width 27 height 27
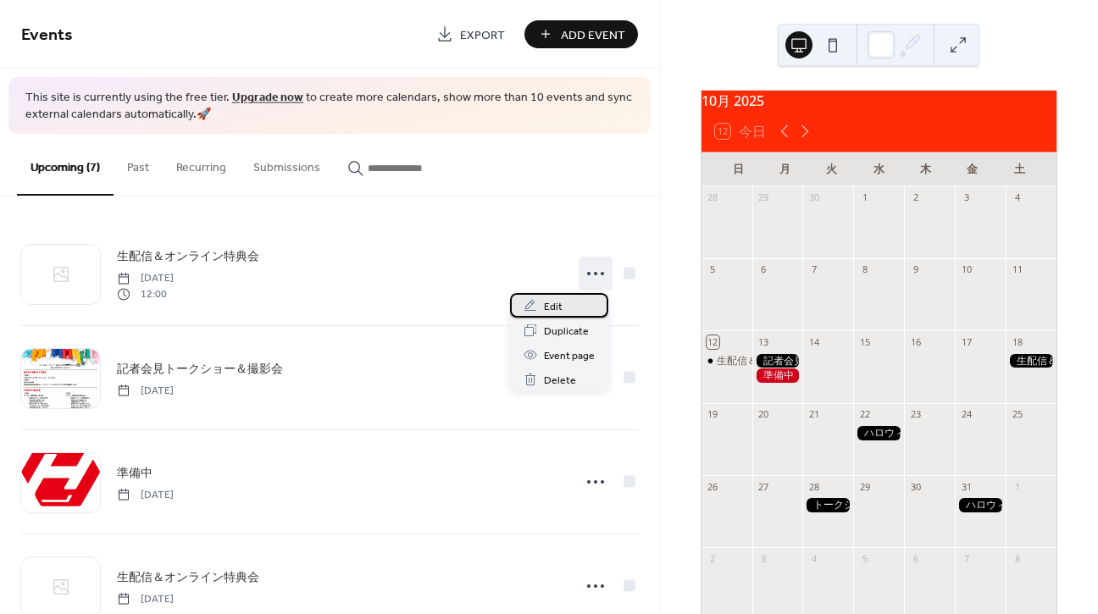
click at [543, 302] on div "Edit" at bounding box center [559, 305] width 98 height 25
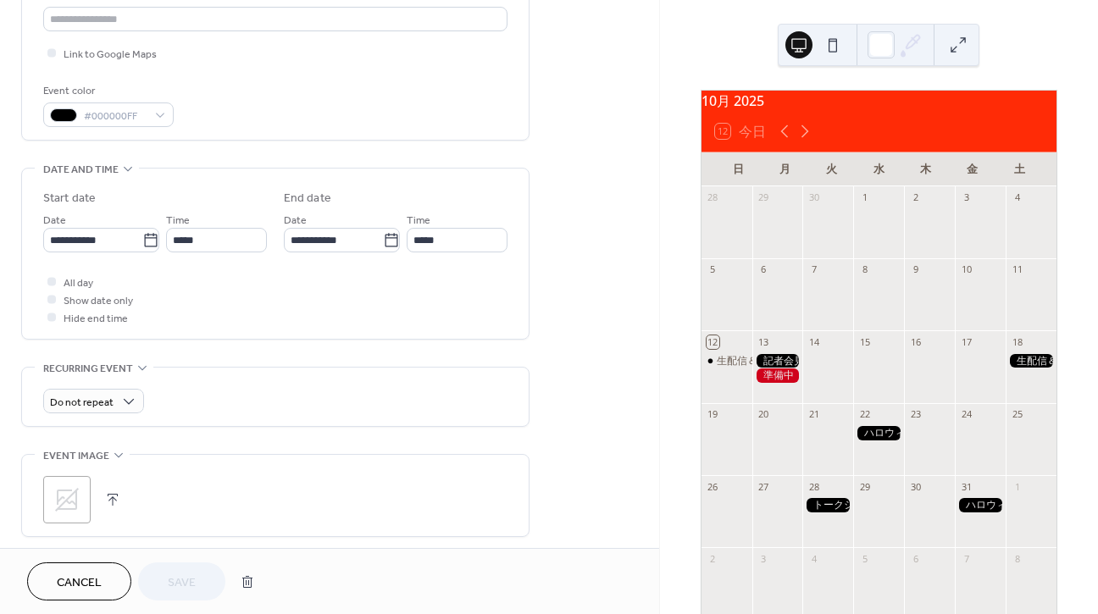
scroll to position [406, 0]
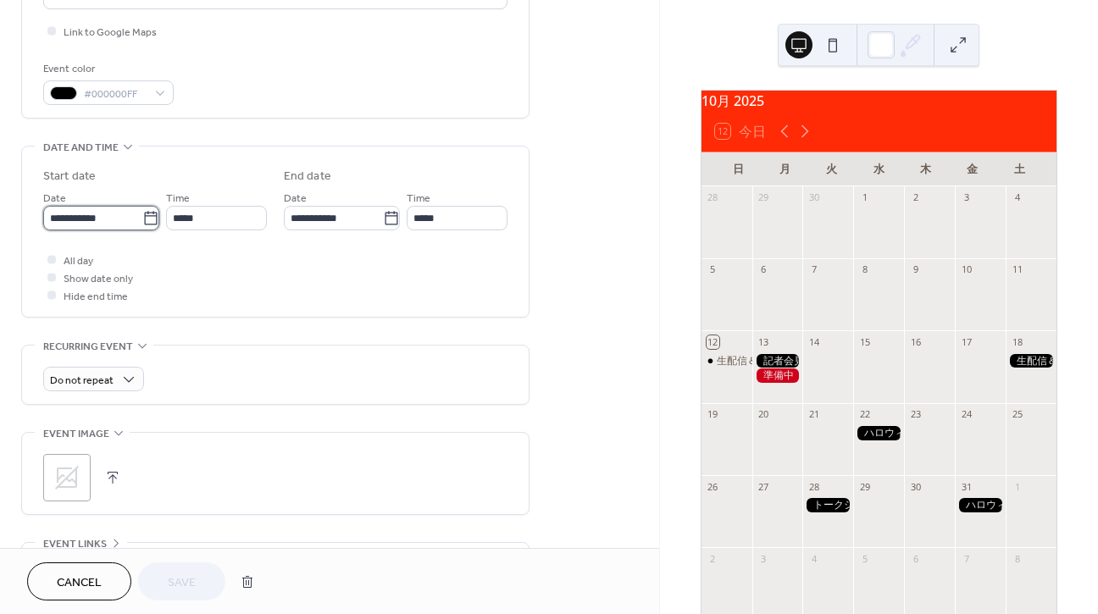
click at [96, 224] on input "**********" at bounding box center [92, 218] width 99 height 25
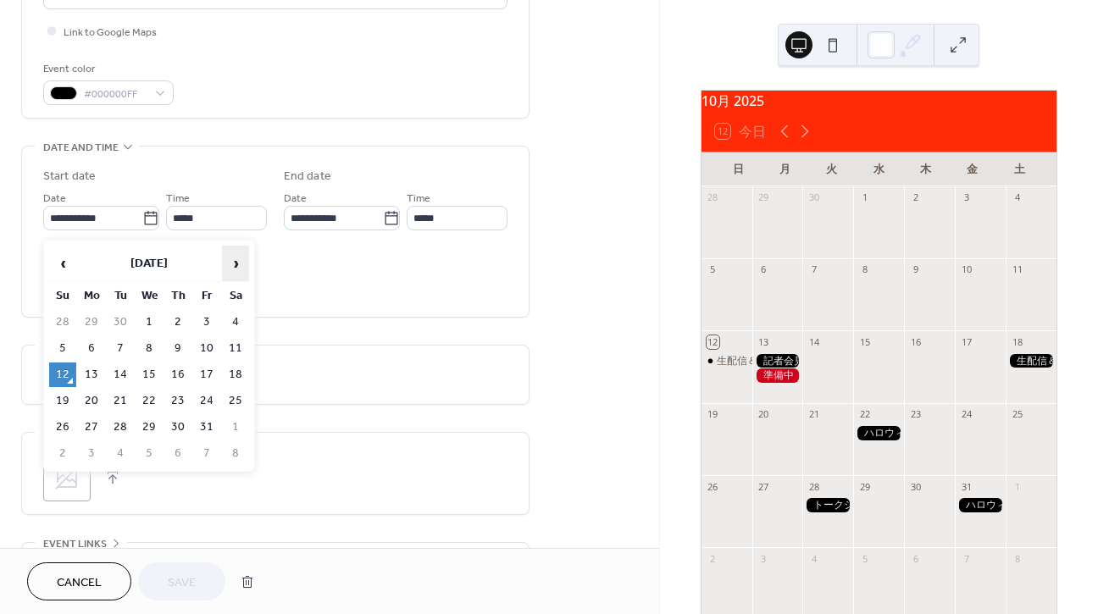
click at [230, 265] on span "›" at bounding box center [235, 264] width 25 height 34
click at [63, 263] on span "‹" at bounding box center [62, 264] width 25 height 34
click at [246, 404] on td "25" at bounding box center [235, 401] width 27 height 25
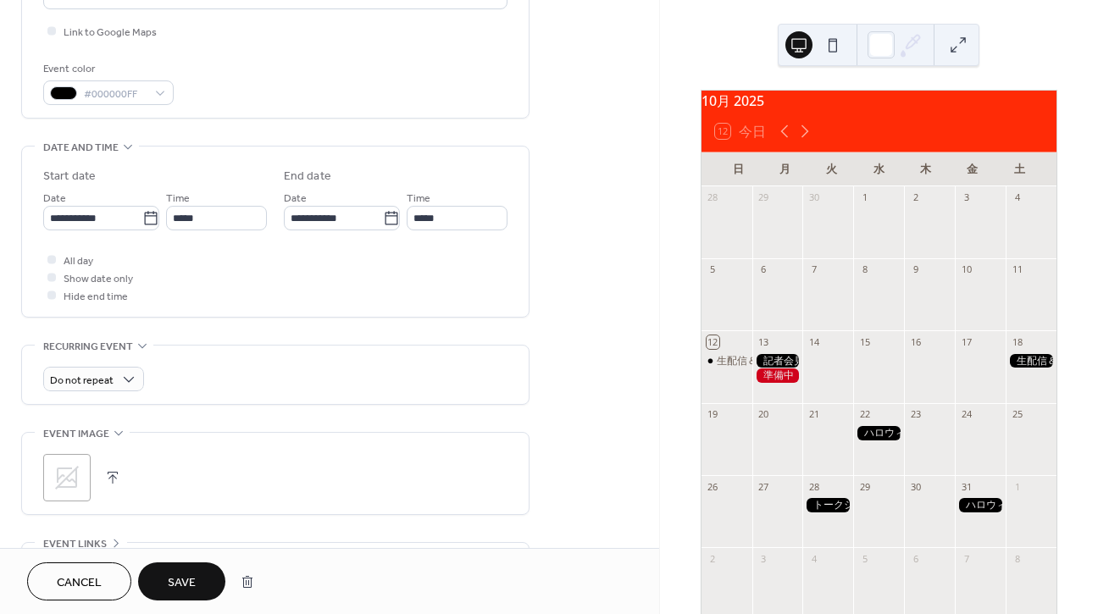
type input "**********"
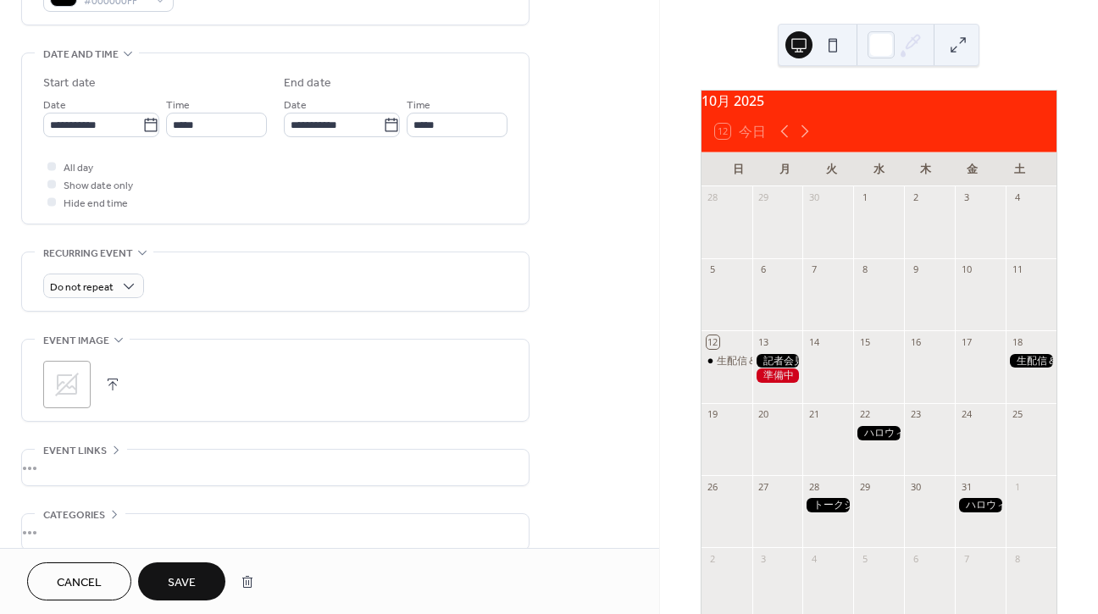
scroll to position [501, 0]
click at [65, 390] on icon at bounding box center [67, 383] width 24 height 24
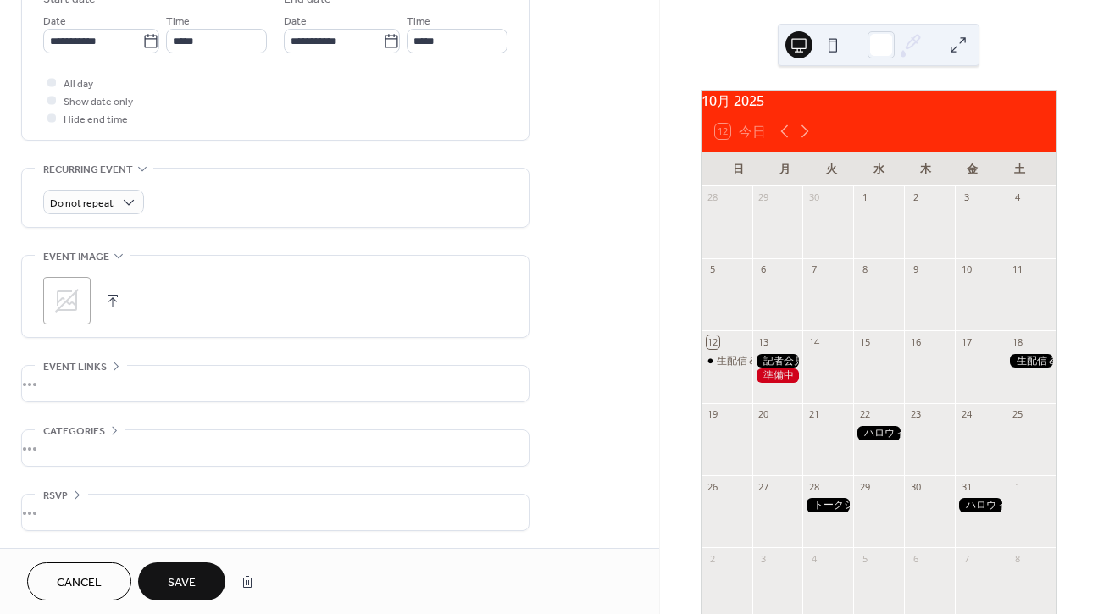
scroll to position [588, 0]
click at [53, 86] on div at bounding box center [51, 82] width 17 height 17
click at [184, 586] on span "Save" at bounding box center [182, 583] width 28 height 18
